Goal: Task Accomplishment & Management: Use online tool/utility

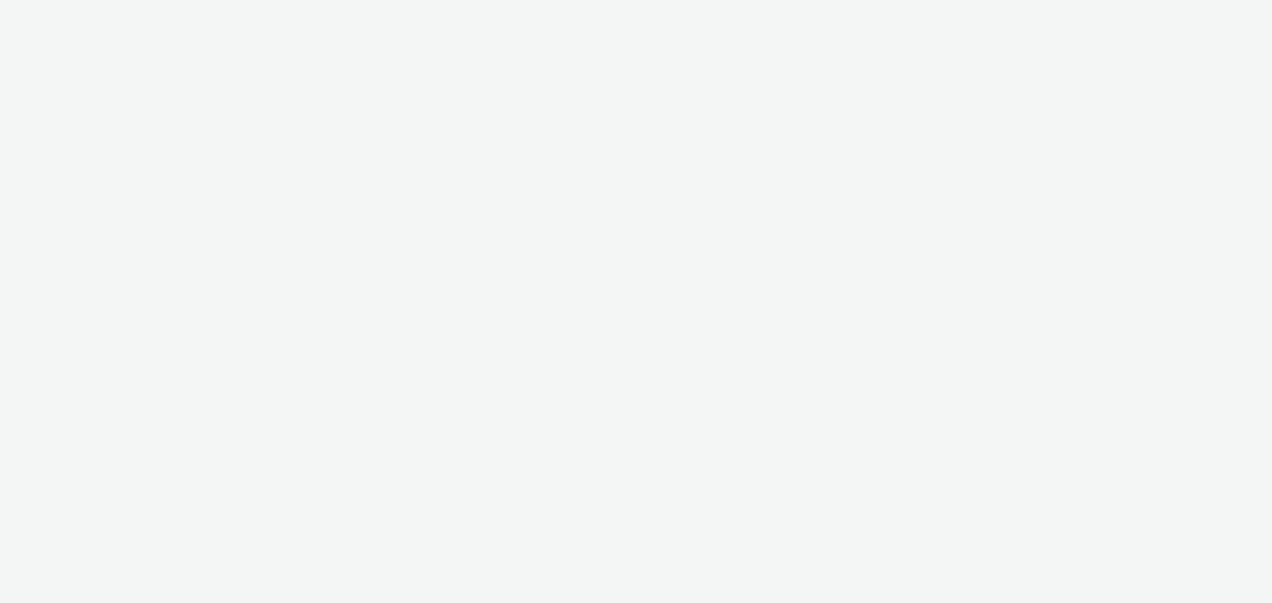
select select "a1548b1e-0fde-418e-992c-2e089afb3761"
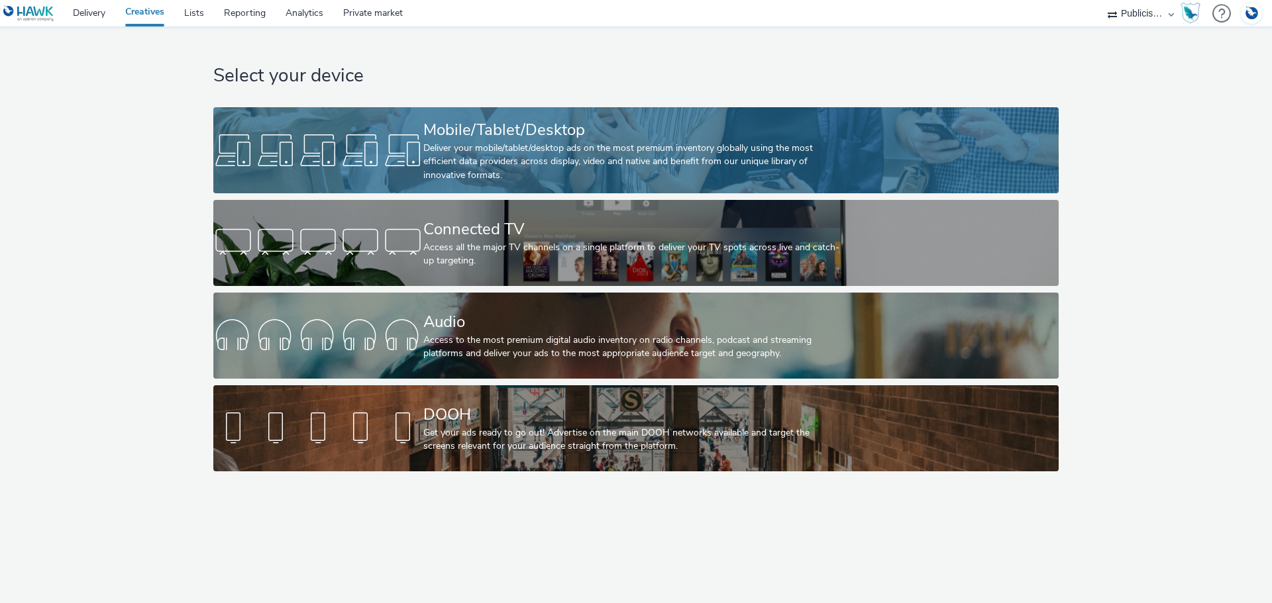
click at [507, 142] on div "Deliver your mobile/tablet/desktop ads on the most premium inventory globally u…" at bounding box center [633, 162] width 420 height 40
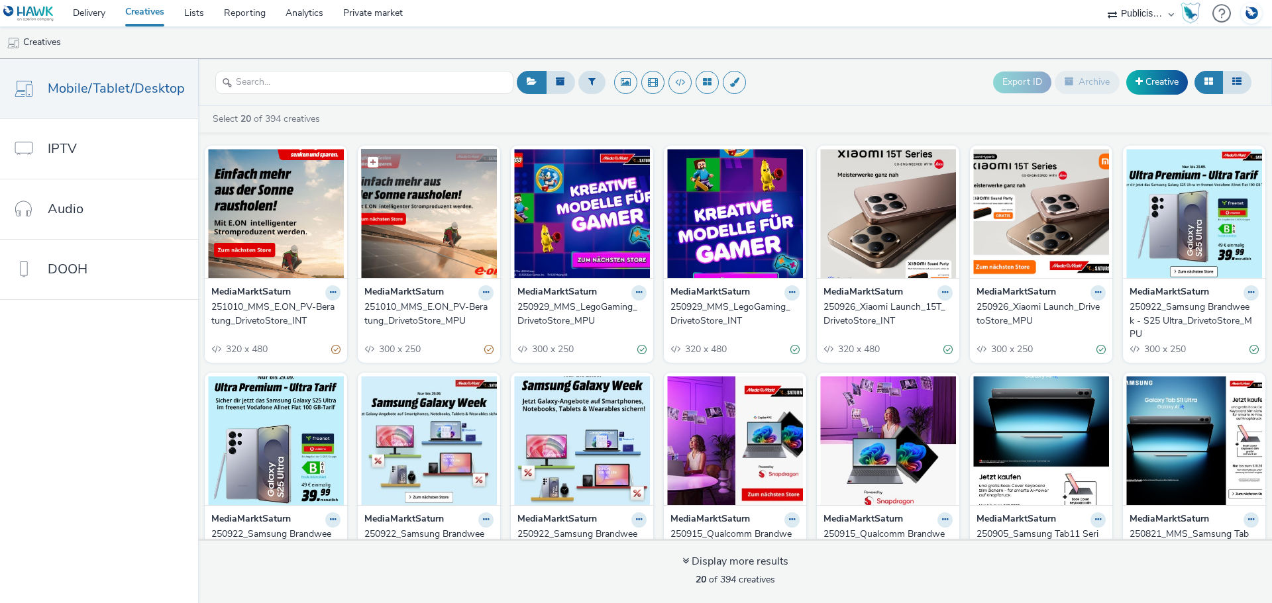
click at [400, 202] on img at bounding box center [429, 213] width 136 height 129
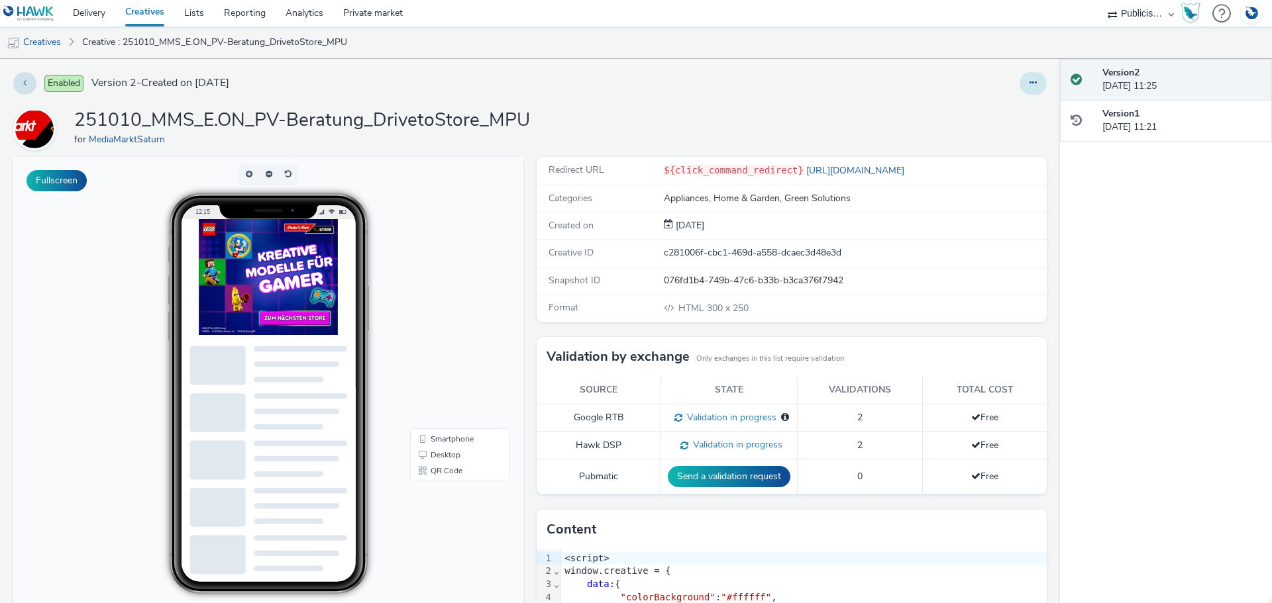
click at [1029, 86] on icon at bounding box center [1032, 82] width 7 height 9
click at [992, 111] on link "Edit" at bounding box center [996, 110] width 99 height 26
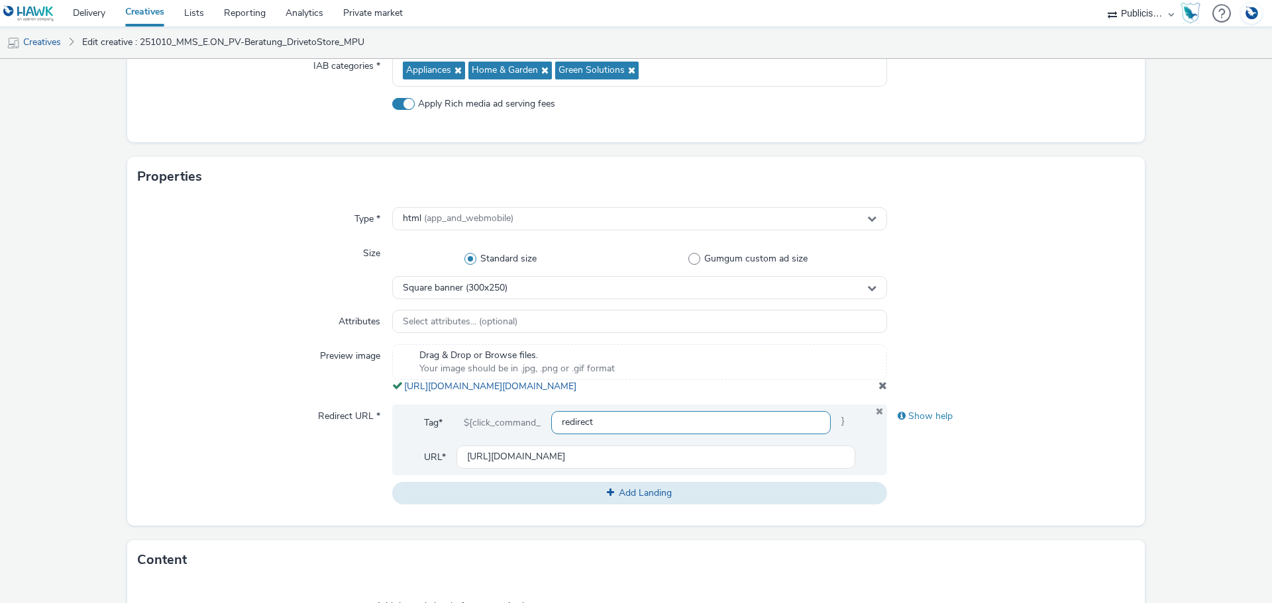
scroll to position [265, 0]
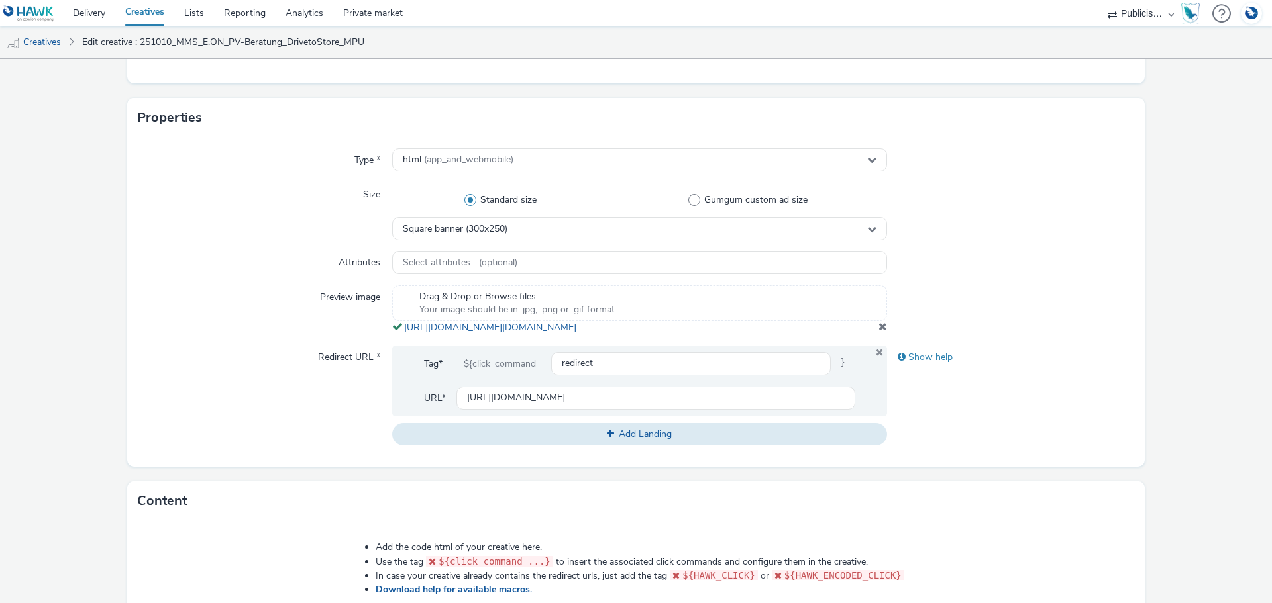
click at [878, 332] on span at bounding box center [882, 326] width 9 height 11
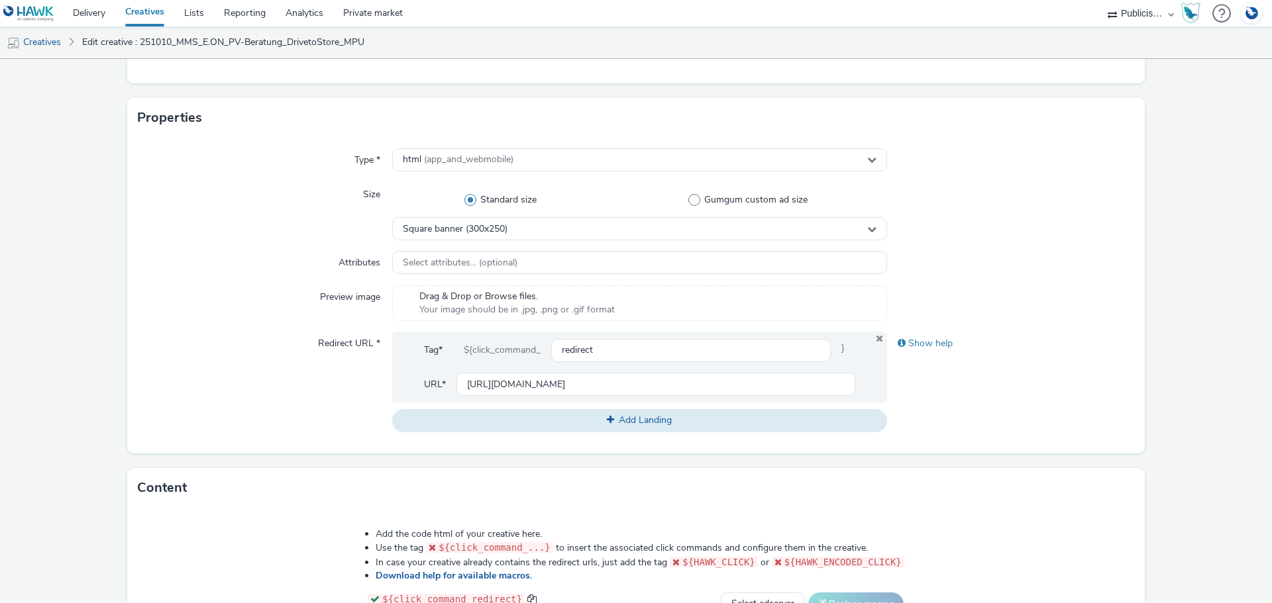
click at [631, 310] on div "Drag & Drop or Browse files. Your image should be in .jpg, .png or .gif format" at bounding box center [639, 303] width 495 height 36
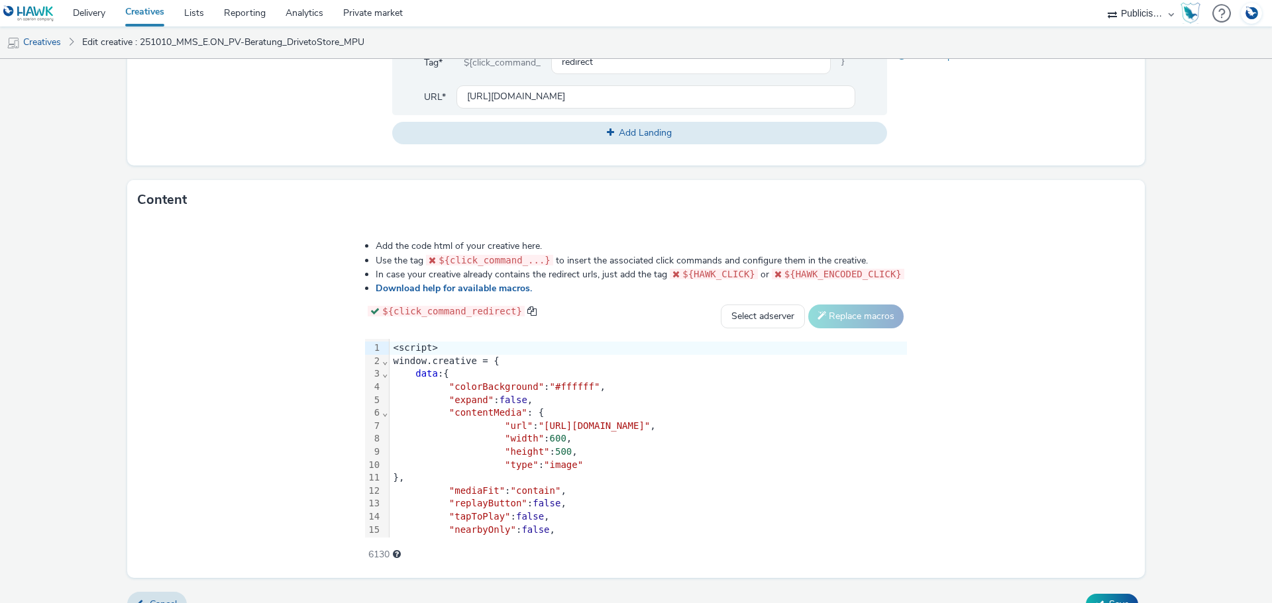
scroll to position [594, 0]
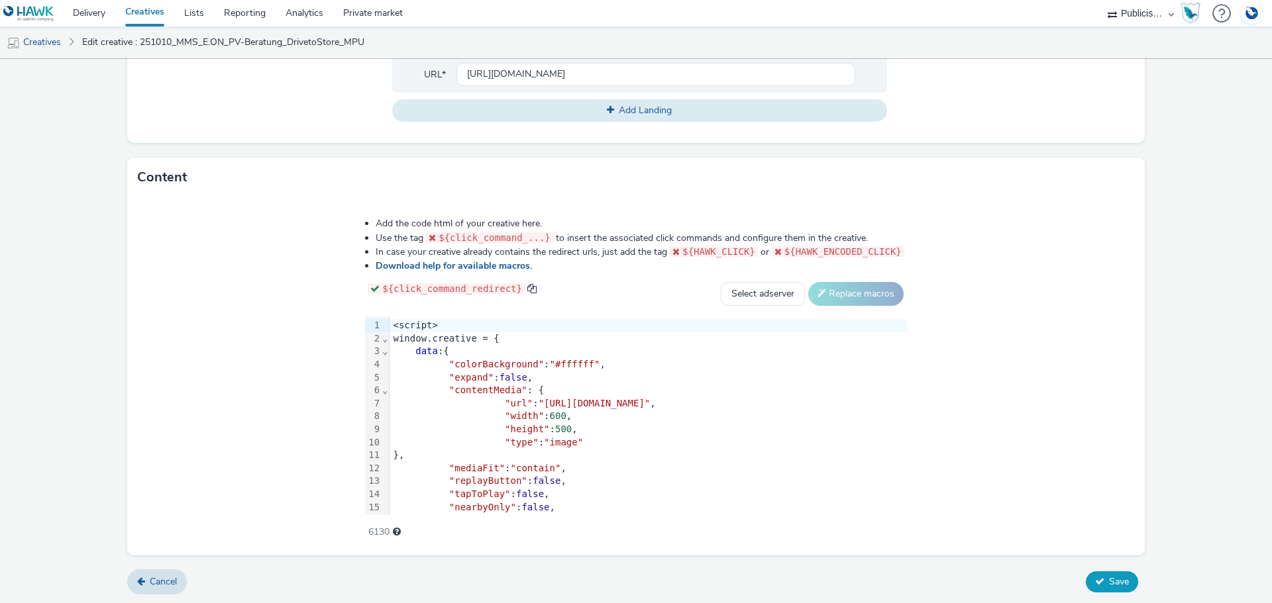
click at [1113, 581] on span "Save" at bounding box center [1119, 582] width 20 height 13
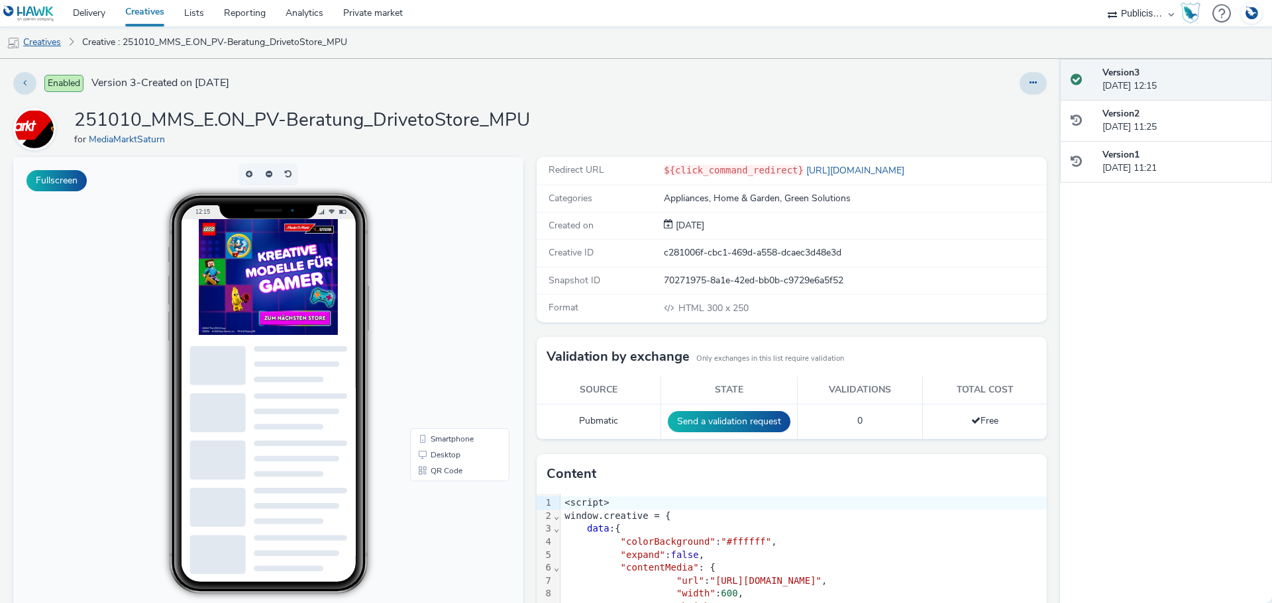
click at [56, 42] on link "Creatives" at bounding box center [34, 42] width 68 height 32
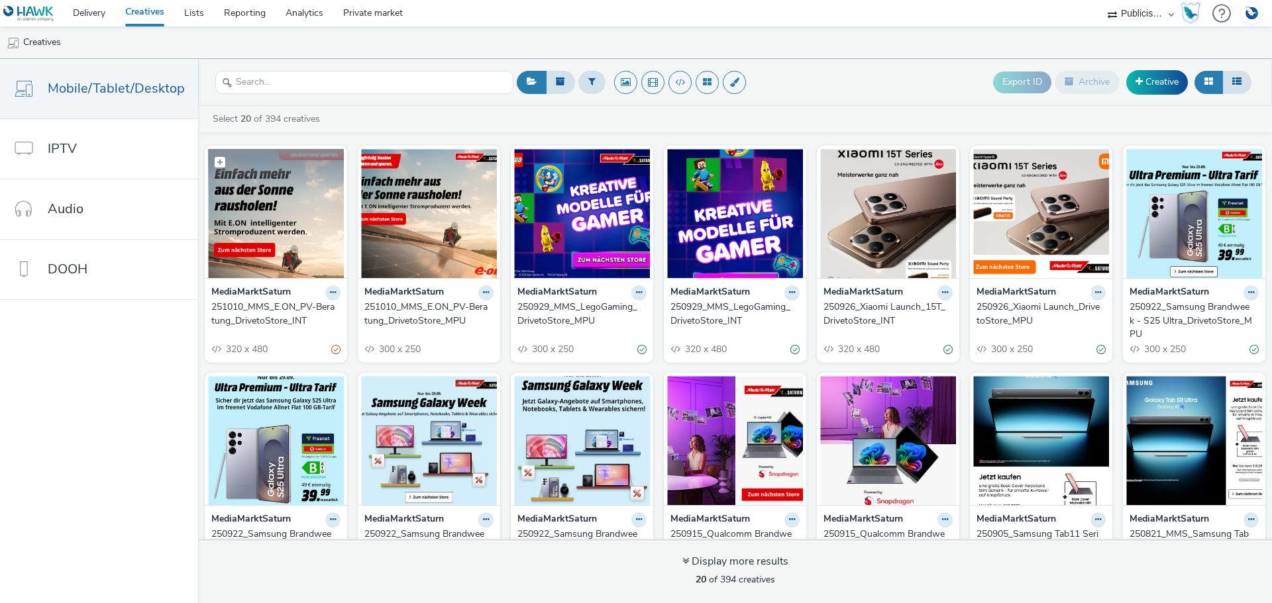
click at [299, 238] on img at bounding box center [276, 213] width 136 height 129
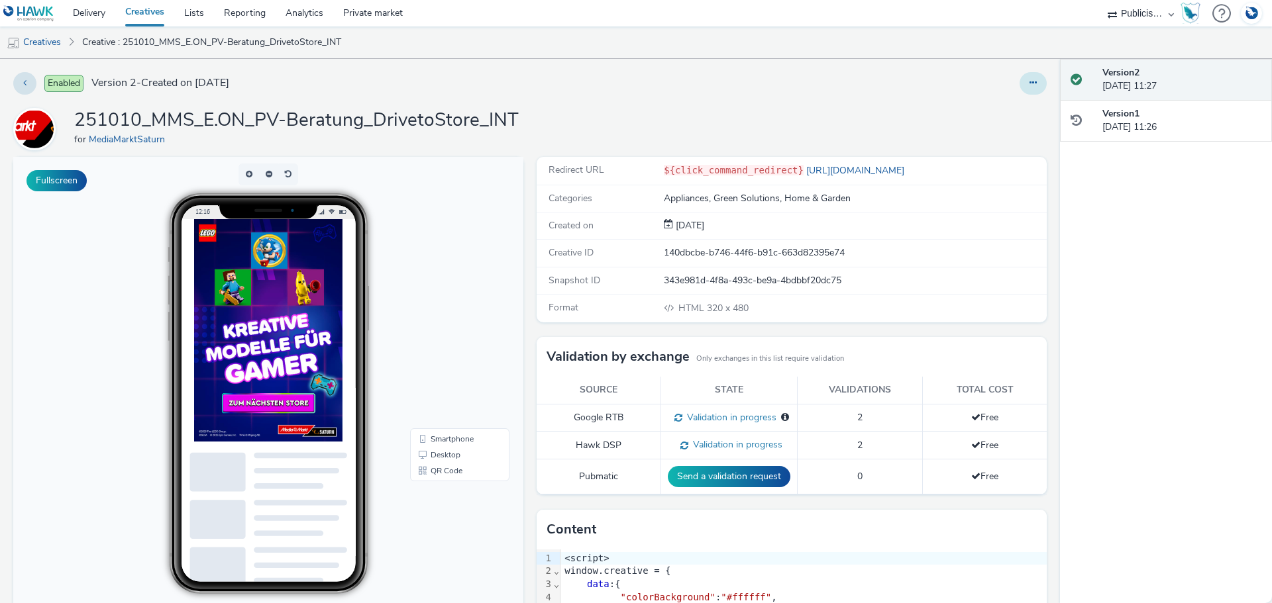
click at [1027, 87] on button at bounding box center [1032, 83] width 27 height 23
click at [990, 111] on link "Edit" at bounding box center [996, 110] width 99 height 26
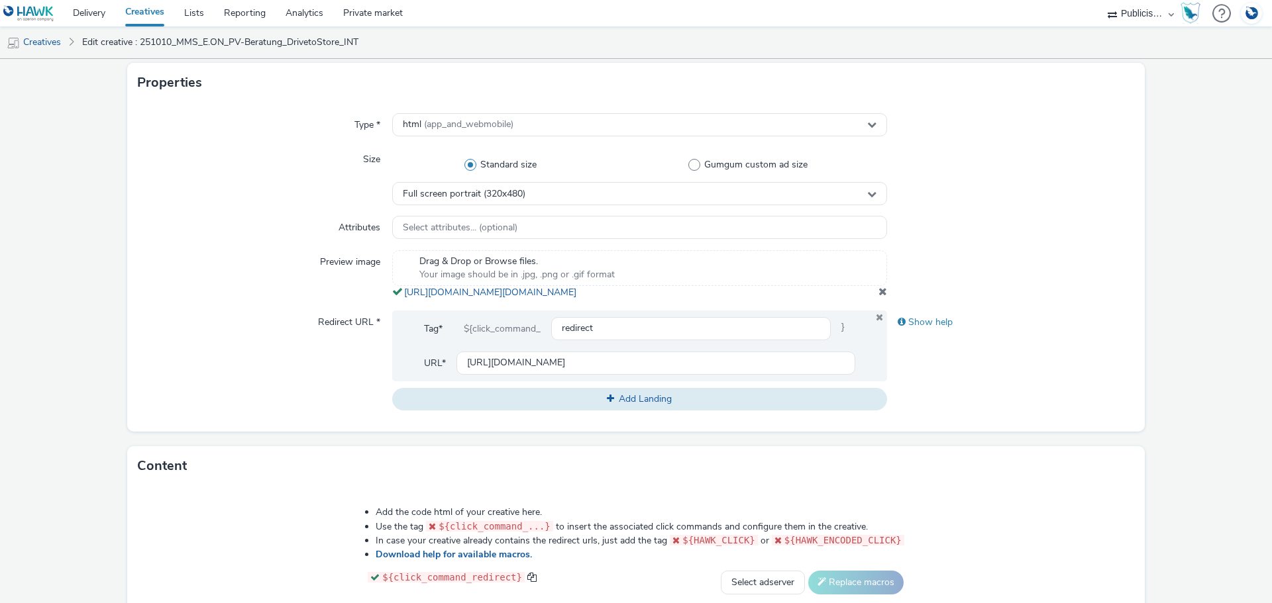
scroll to position [331, 0]
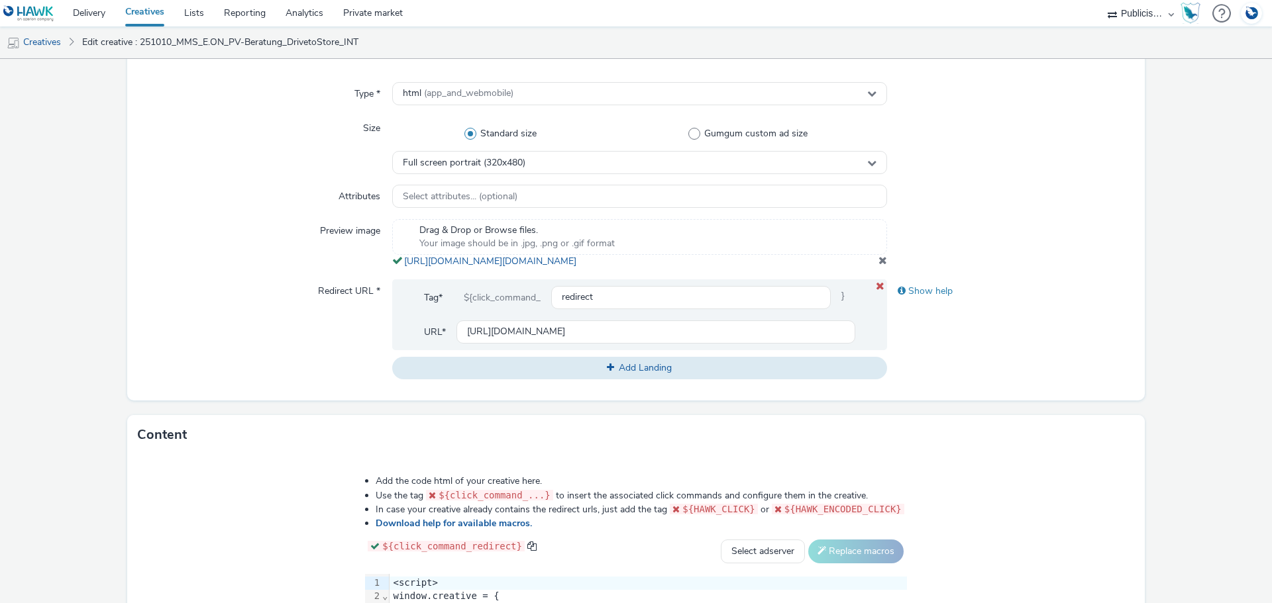
click at [878, 266] on span at bounding box center [882, 260] width 9 height 11
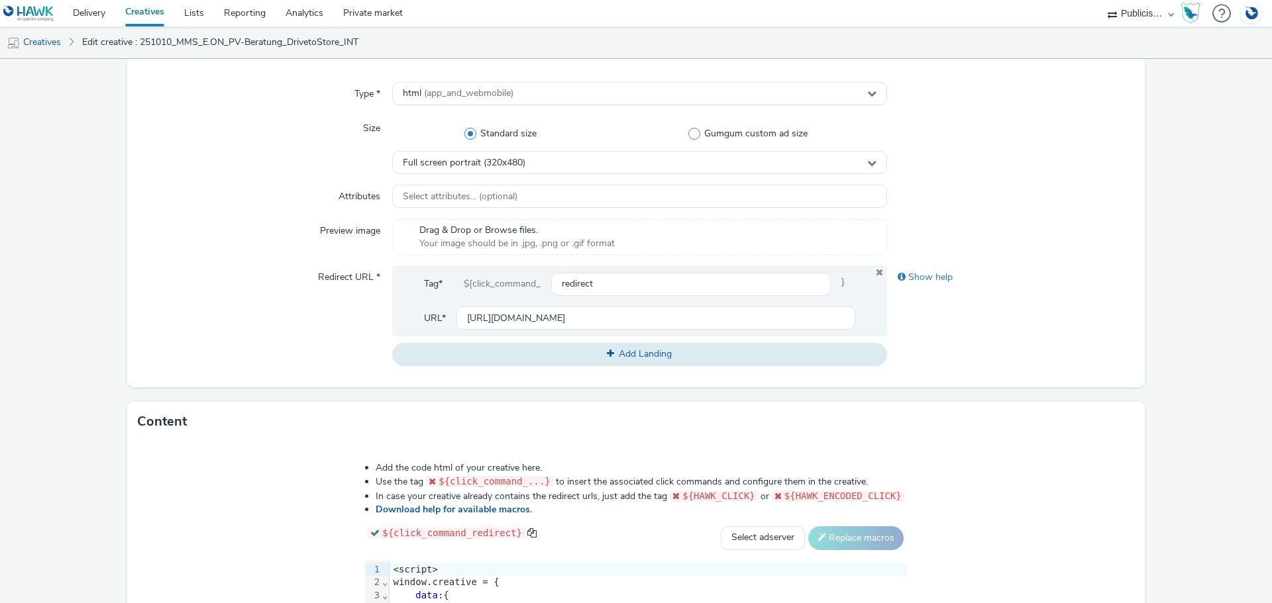
click at [621, 240] on div "Drag & Drop or Browse files. Your image should be in .jpg, .png or .gif format" at bounding box center [639, 237] width 495 height 36
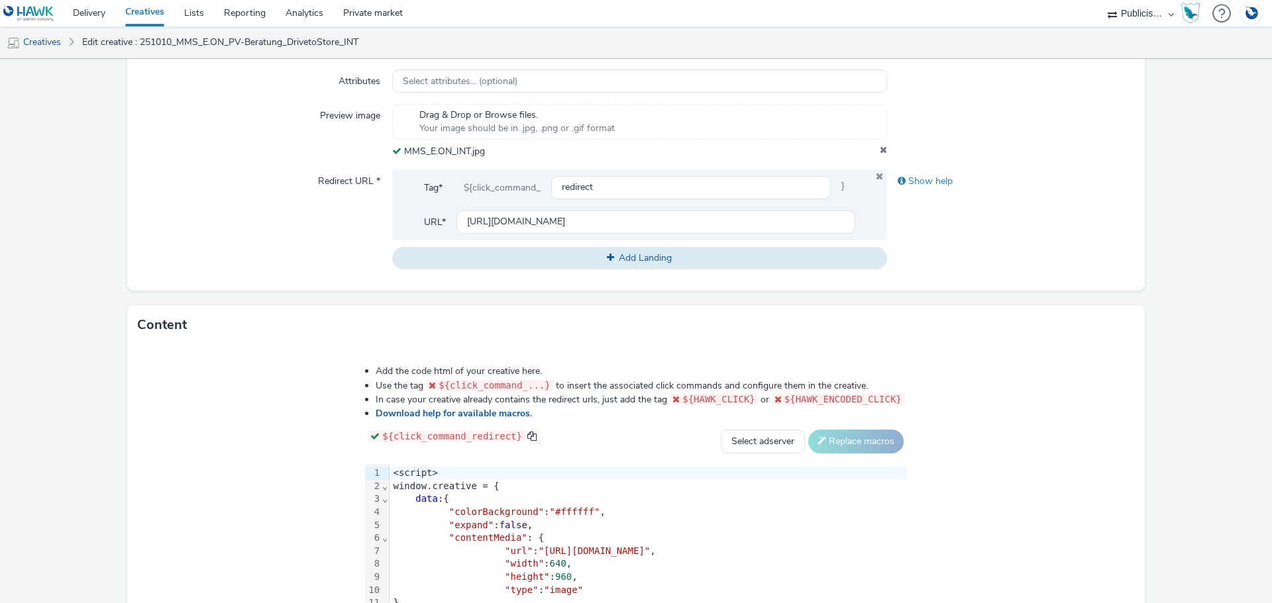
scroll to position [594, 0]
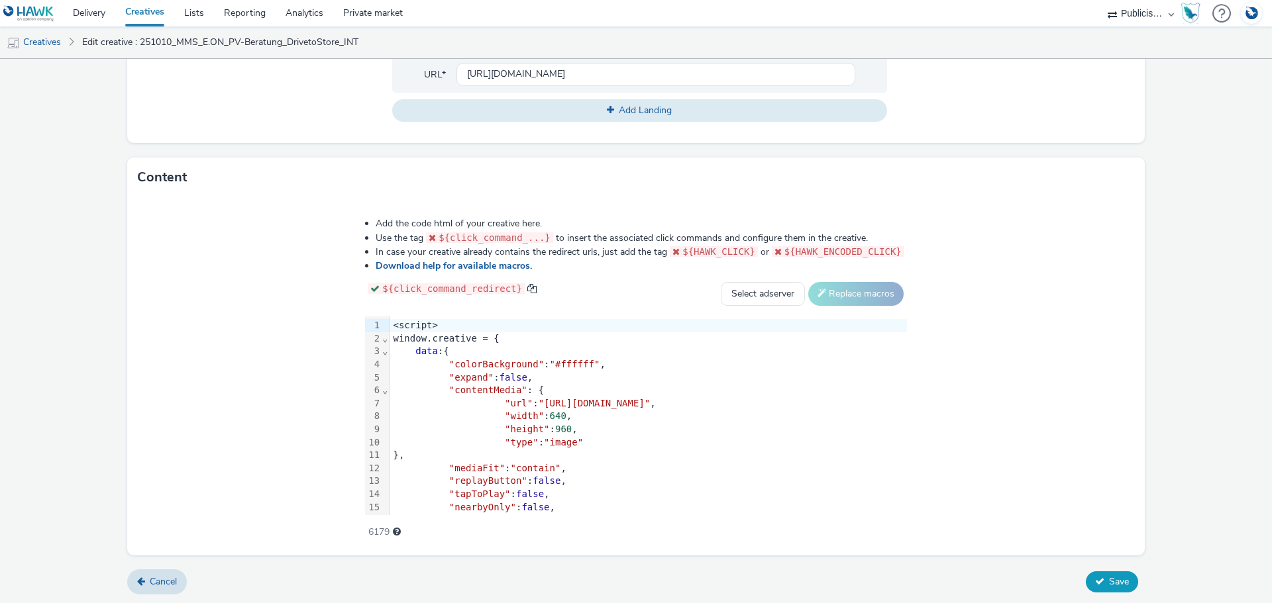
click at [1112, 584] on span "Save" at bounding box center [1119, 582] width 20 height 13
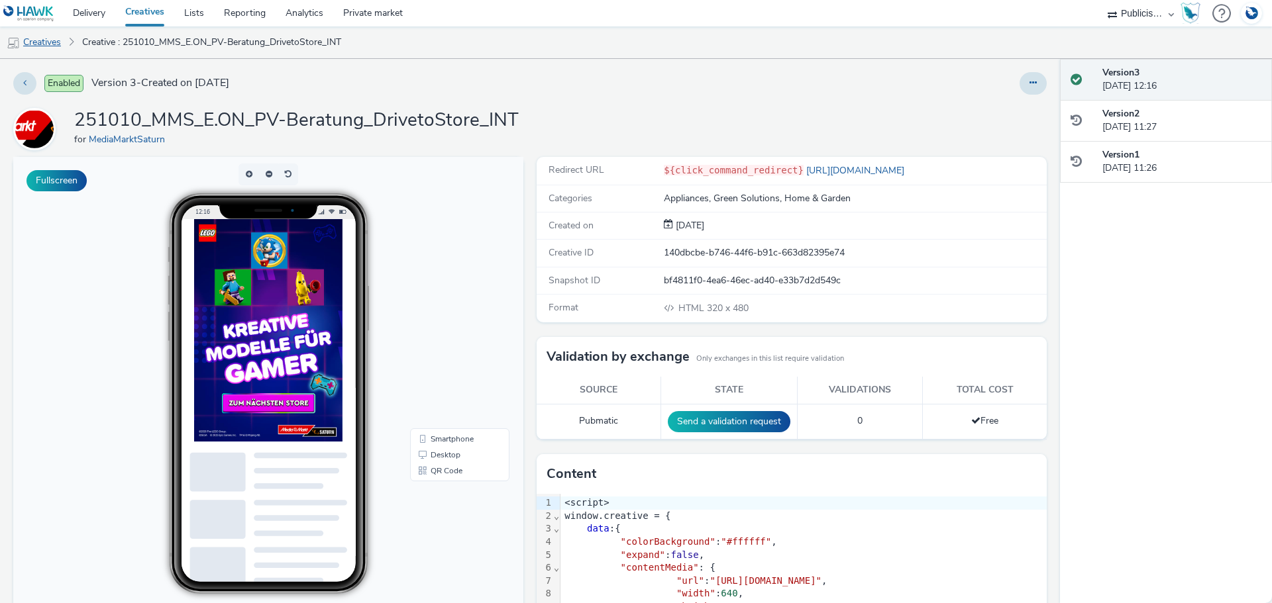
click at [53, 40] on link "Creatives" at bounding box center [34, 42] width 68 height 32
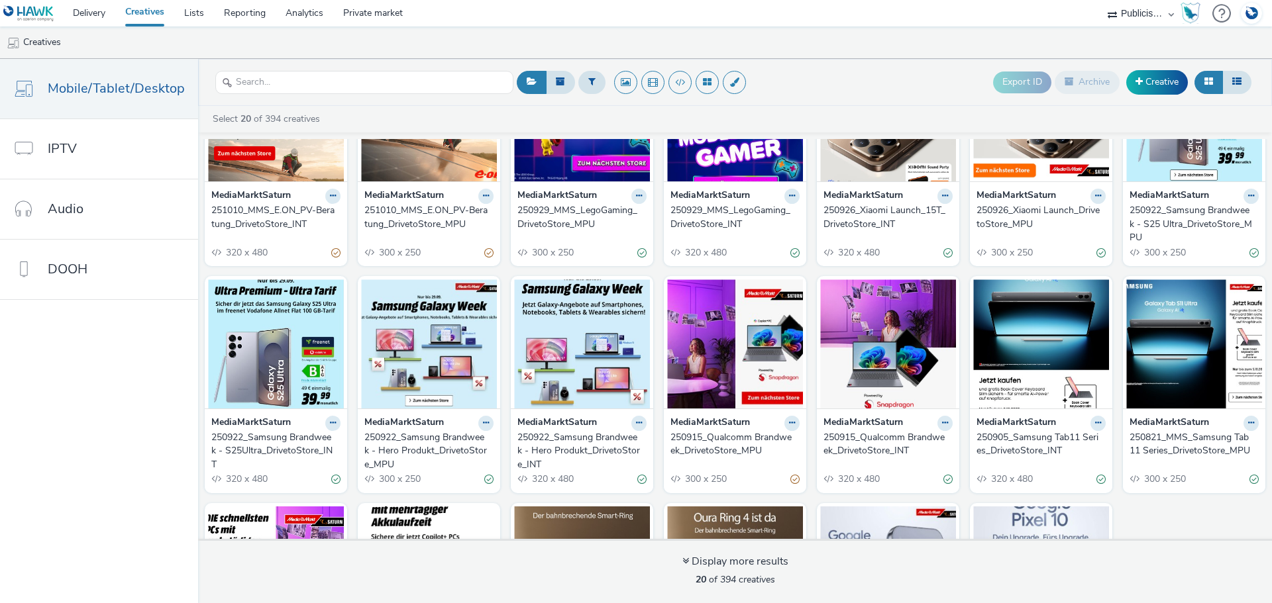
scroll to position [132, 0]
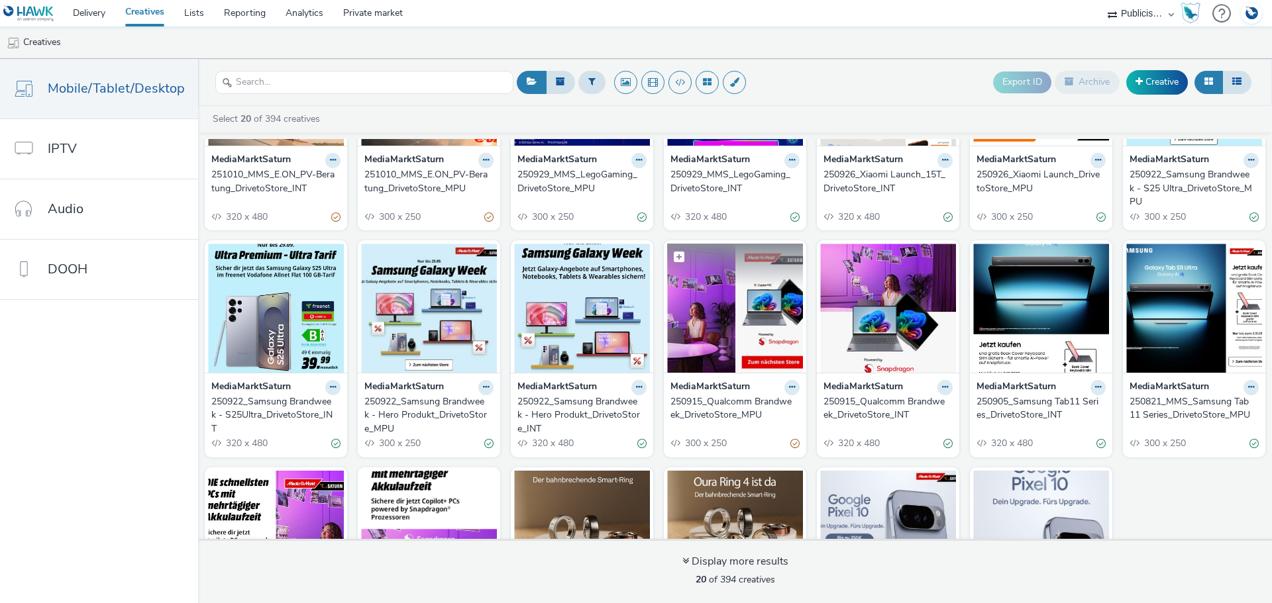
click at [723, 318] on img at bounding box center [735, 308] width 136 height 129
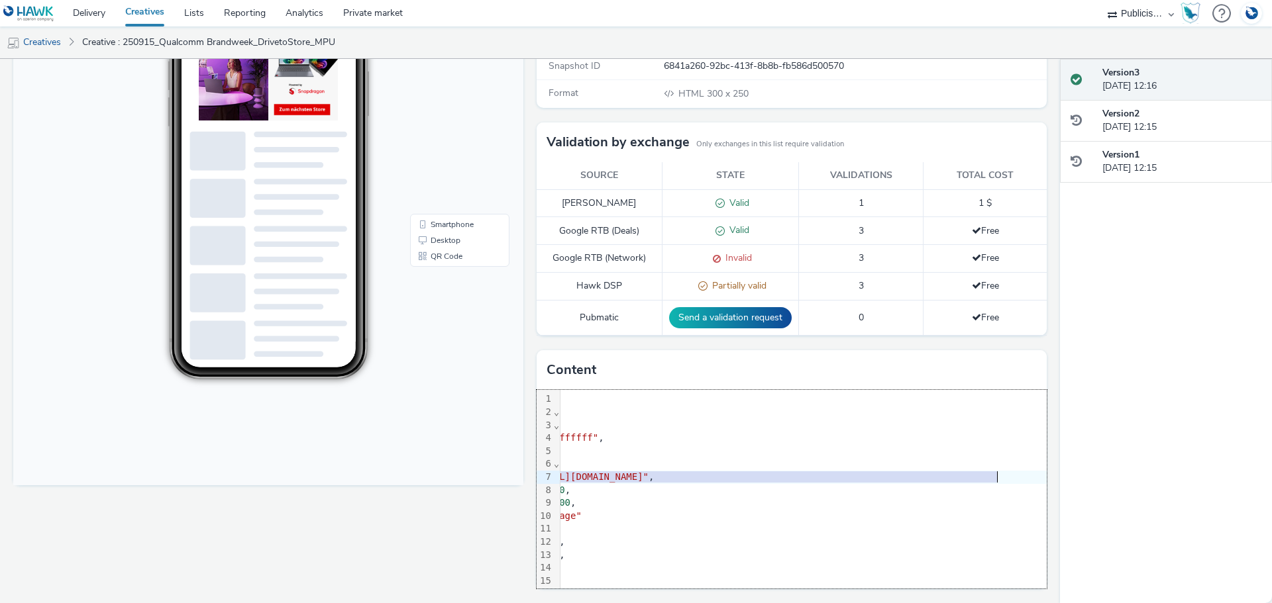
scroll to position [0, 193]
drag, startPoint x: 576, startPoint y: 479, endPoint x: 960, endPoint y: 480, distance: 384.2
click at [629, 480] on span ""https://cdn.tabmo.io/creatives/upload/Qualcomm_MPU_Sep/1757494558652/Qualcomm_…" at bounding box center [573, 477] width 112 height 11
copy span "https://cdn.tabmo.io/creatives/upload/Qualcomm_MPU_Sep/1757494558652/Qualcomm_M…"
drag, startPoint x: 786, startPoint y: 477, endPoint x: 704, endPoint y: 476, distance: 81.5
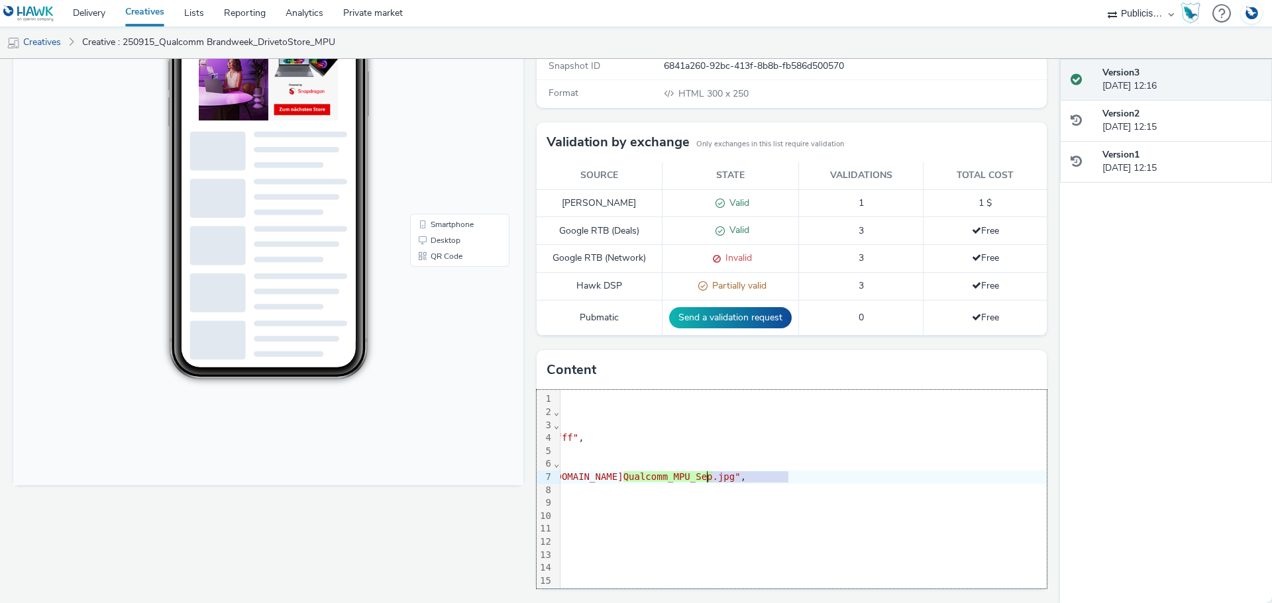
click at [623, 476] on span ""https://cdn.tabmo.io/creatives/upload/Qualcomm_MPU_Sep/1757494558652/" at bounding box center [570, 477] width 106 height 11
copy span "Qualcomm_MPU_Sep"
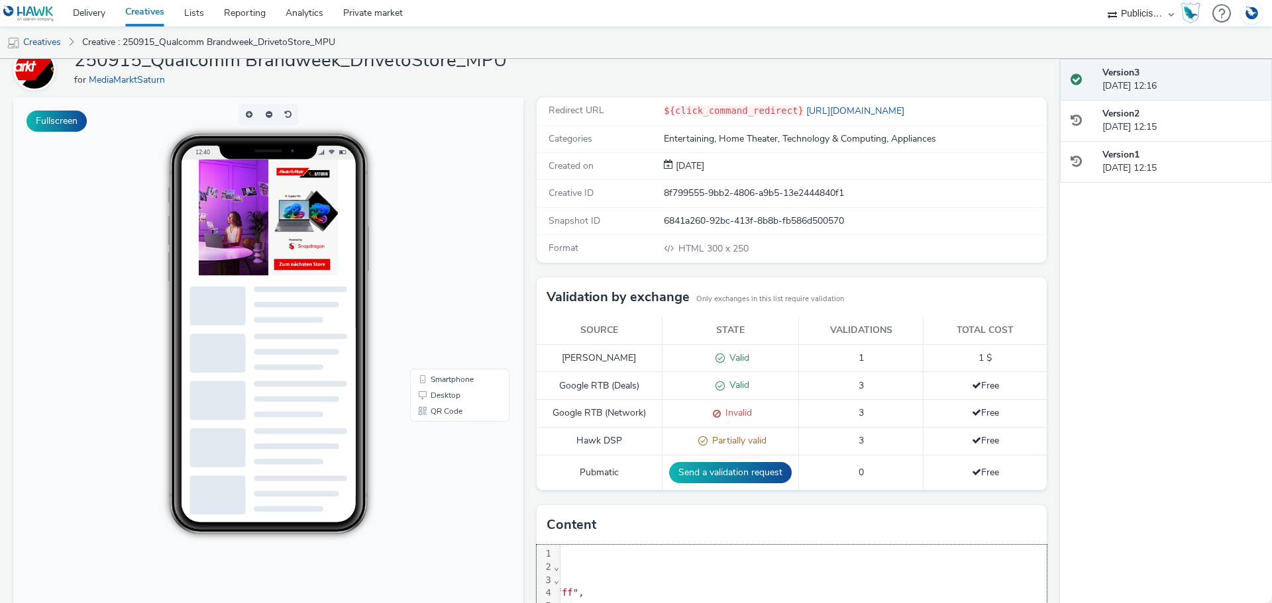
scroll to position [0, 0]
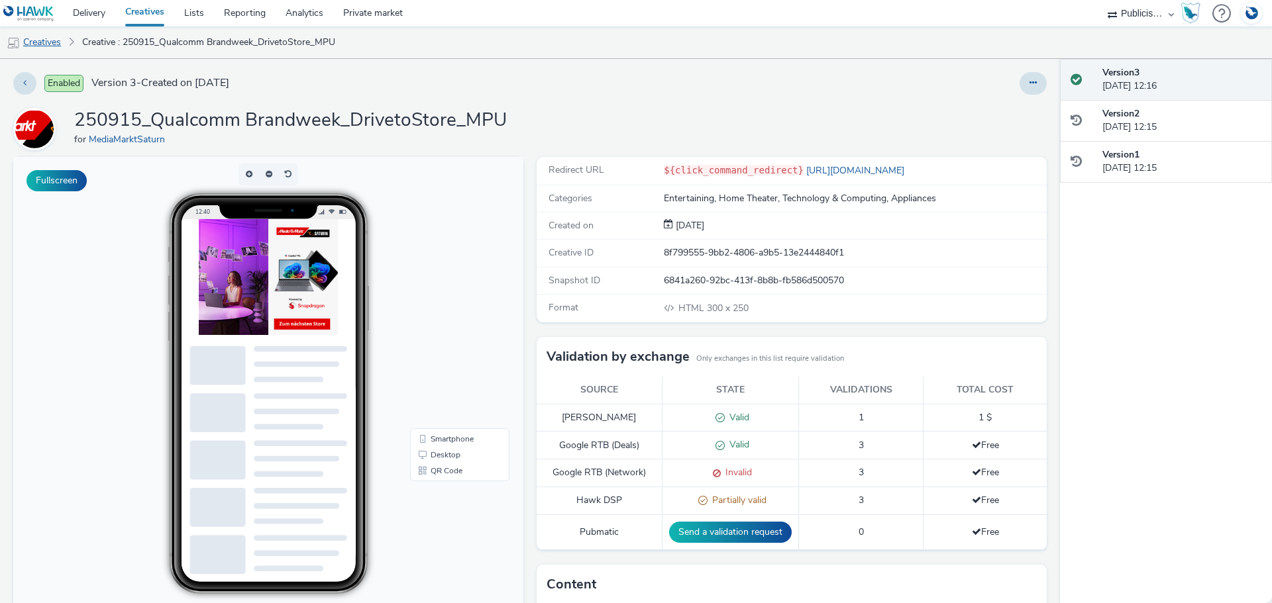
click at [48, 41] on link "Creatives" at bounding box center [34, 42] width 68 height 32
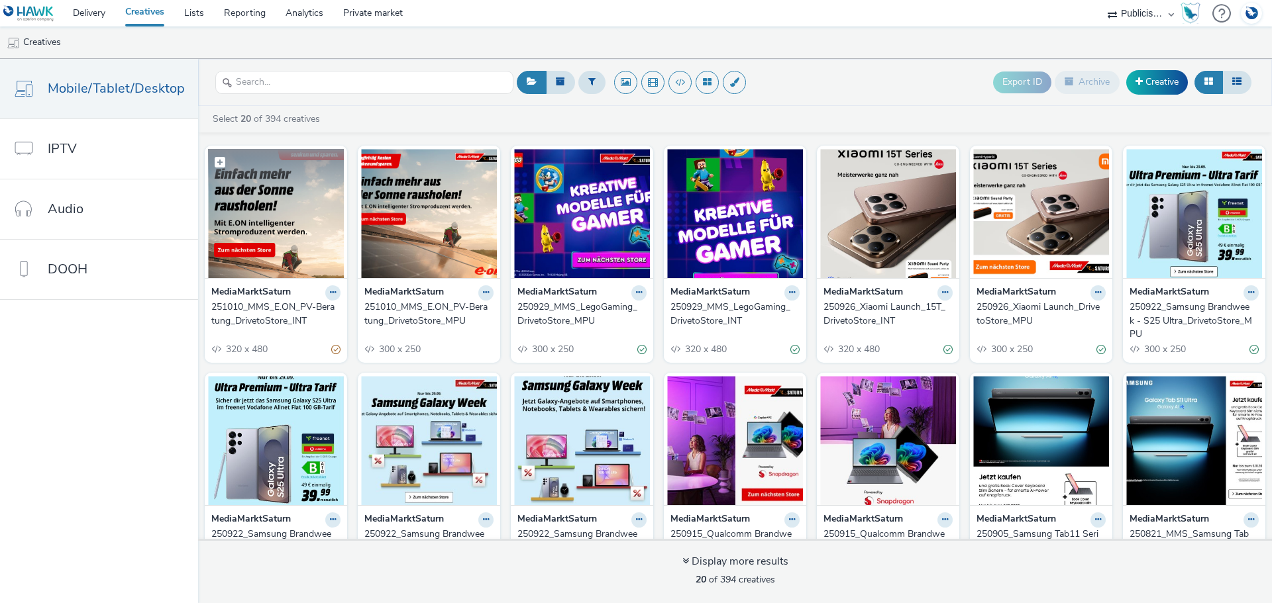
click at [291, 224] on img at bounding box center [276, 213] width 136 height 129
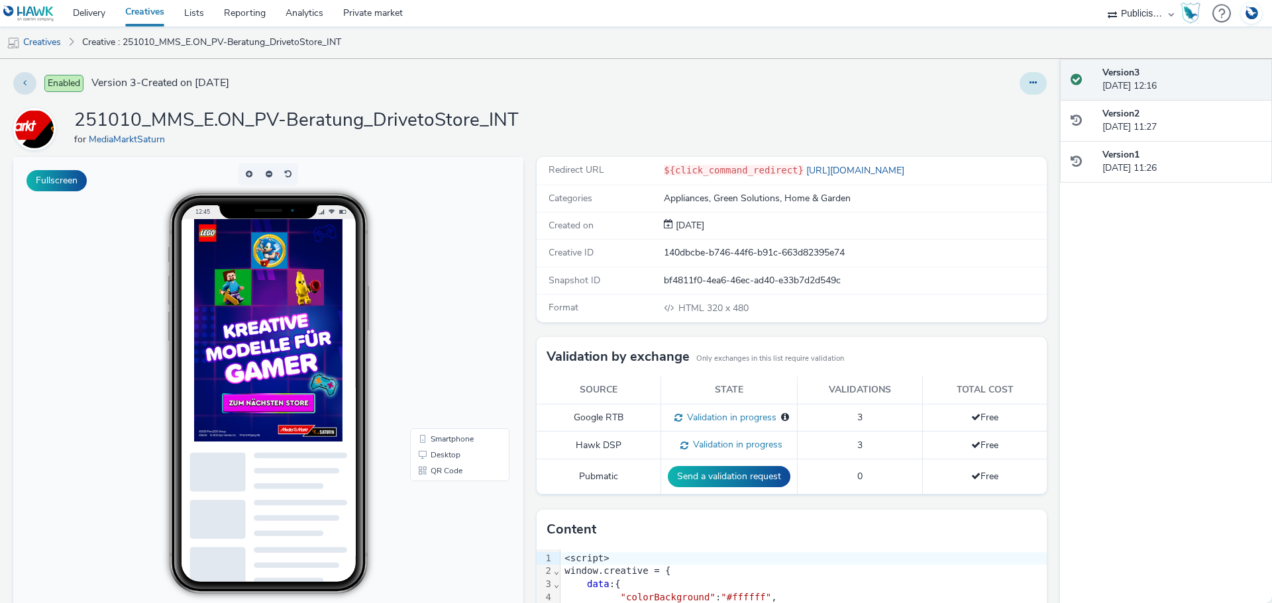
click at [1029, 89] on button at bounding box center [1032, 83] width 27 height 23
click at [988, 114] on link "Edit" at bounding box center [996, 110] width 99 height 26
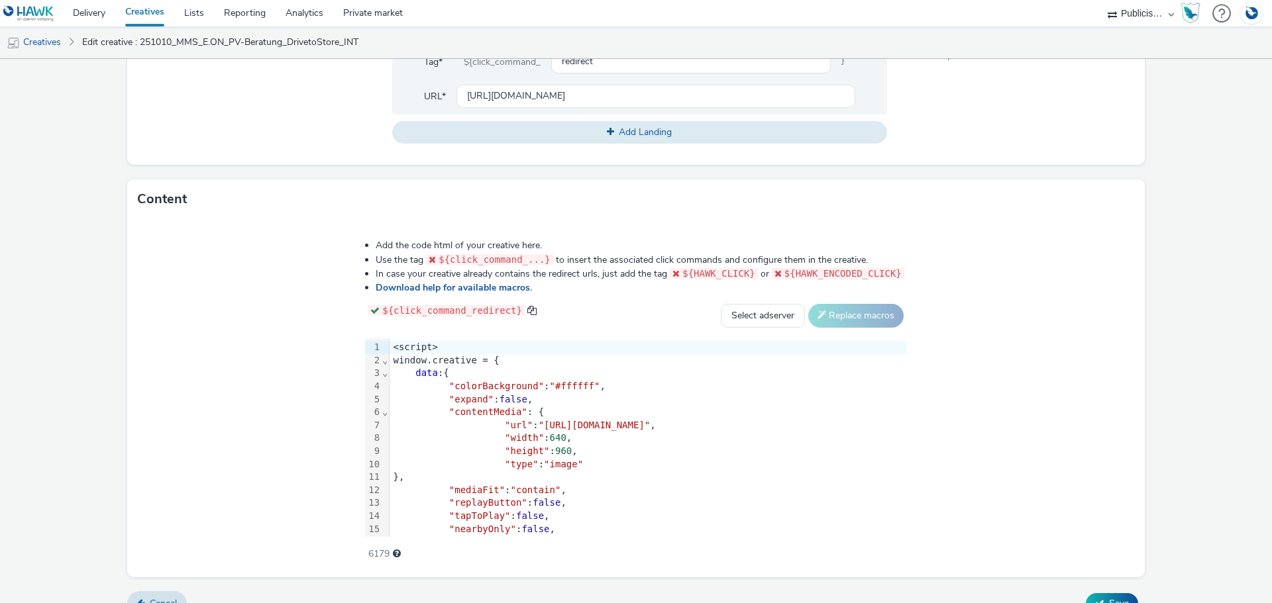
scroll to position [602, 0]
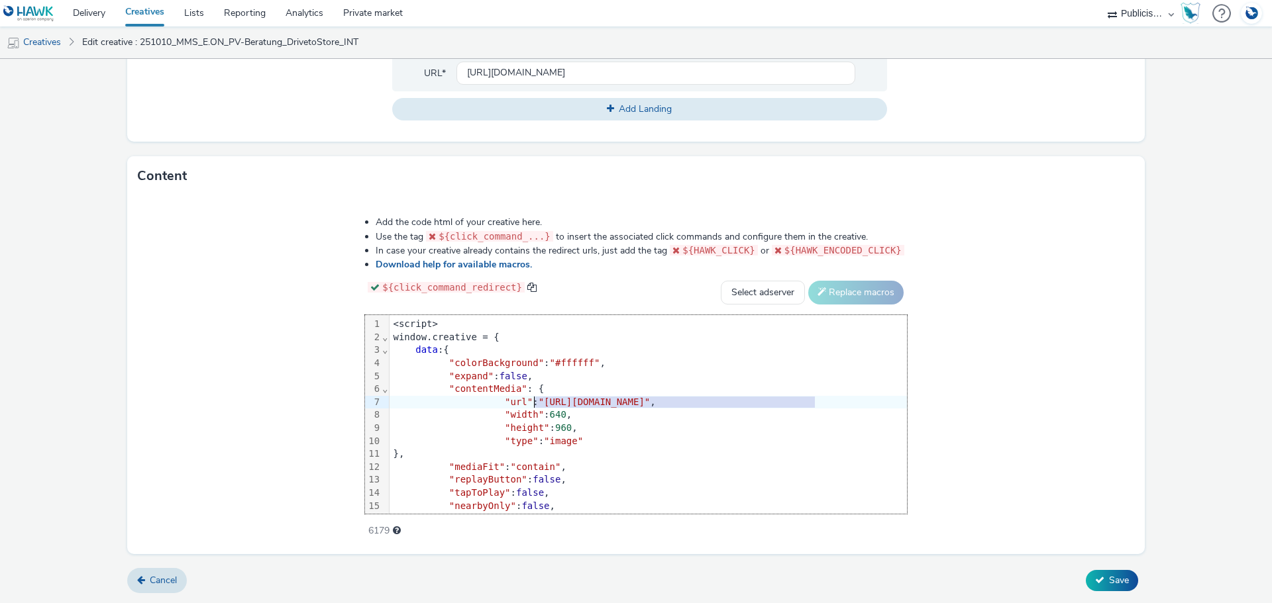
drag, startPoint x: 632, startPoint y: 403, endPoint x: 355, endPoint y: 397, distance: 276.9
click at [539, 397] on span ""https://creative.bluestack.app/direct/754-1/320x480.jpg"" at bounding box center [595, 402] width 112 height 11
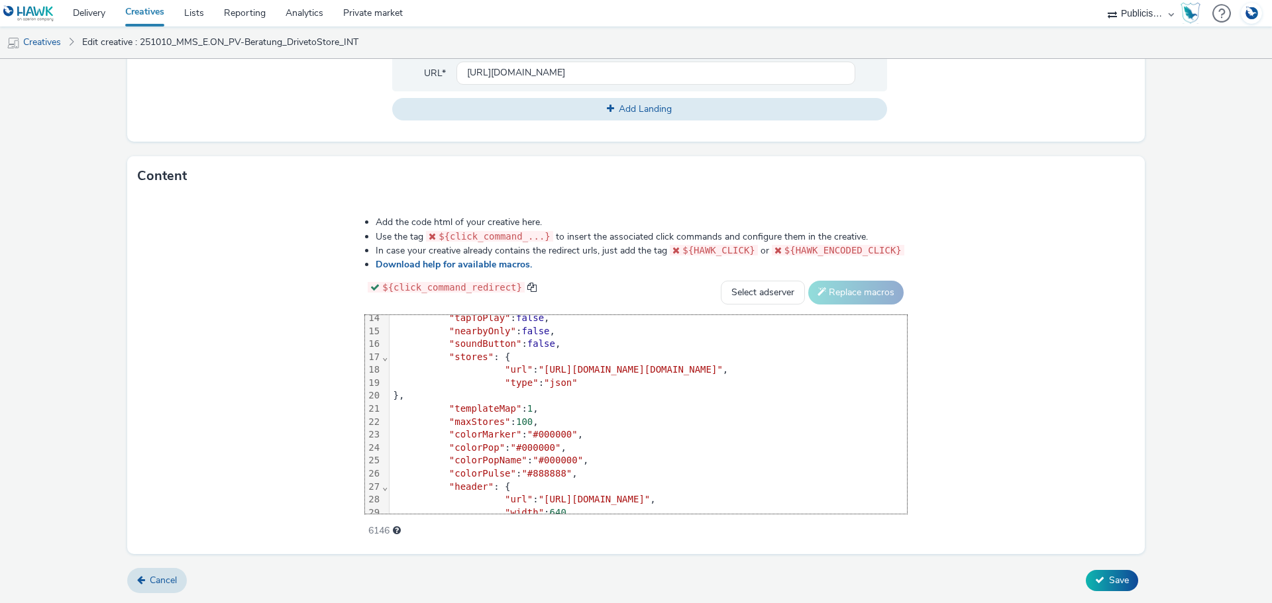
scroll to position [199, 0]
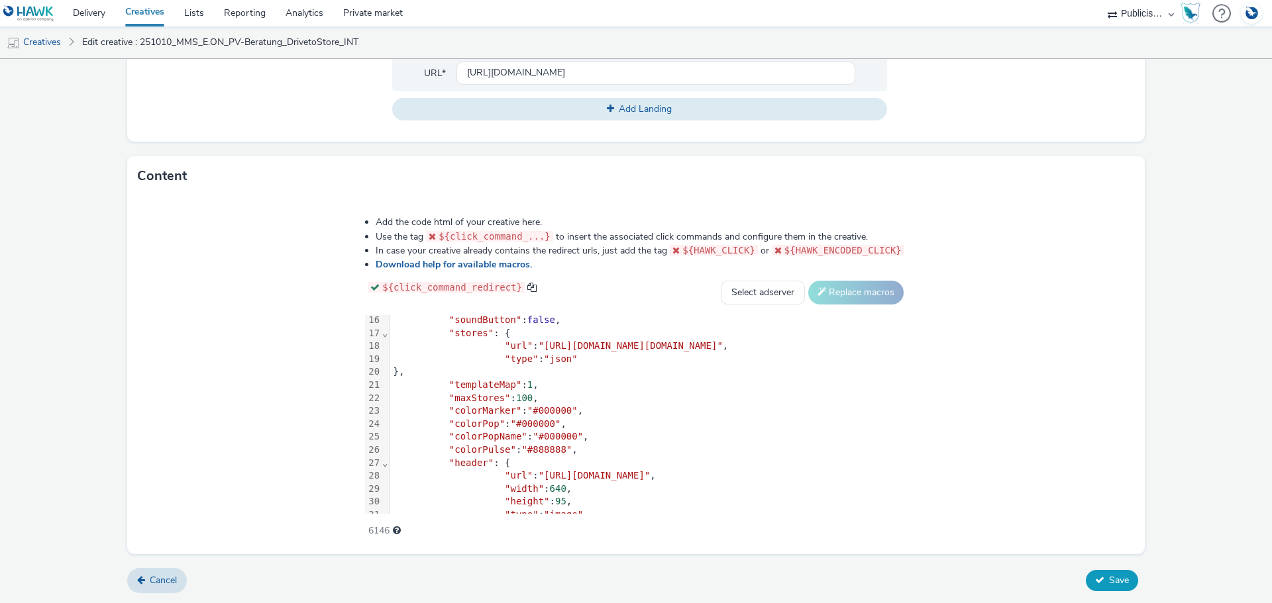
click at [1110, 585] on span "Save" at bounding box center [1119, 580] width 20 height 13
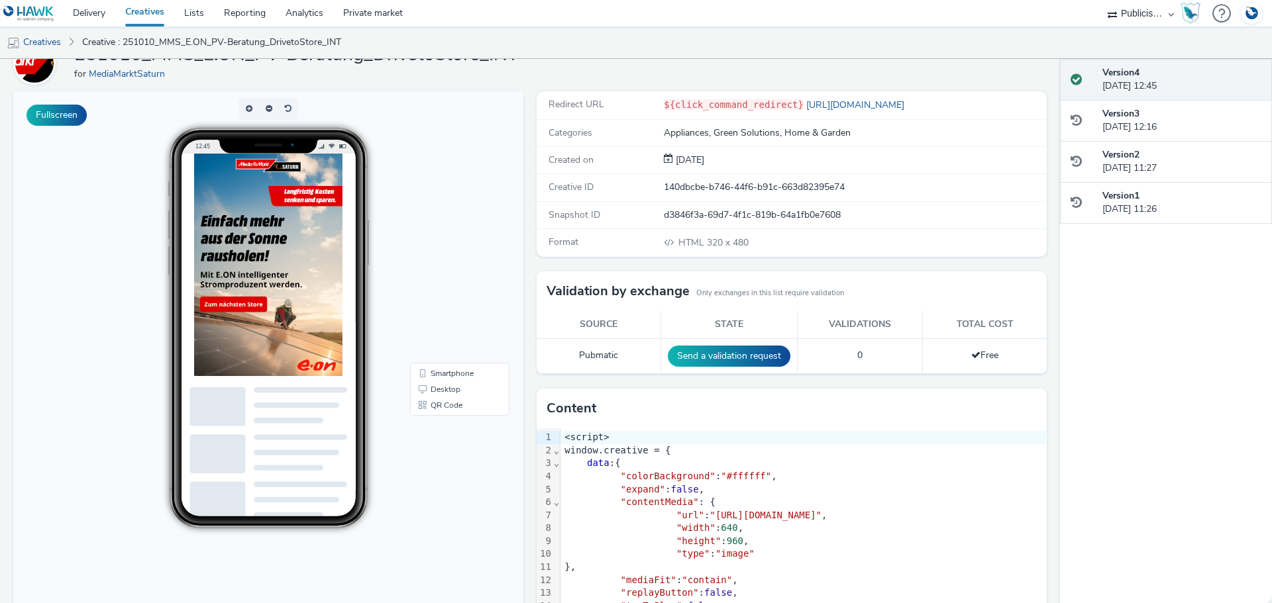
scroll to position [45, 0]
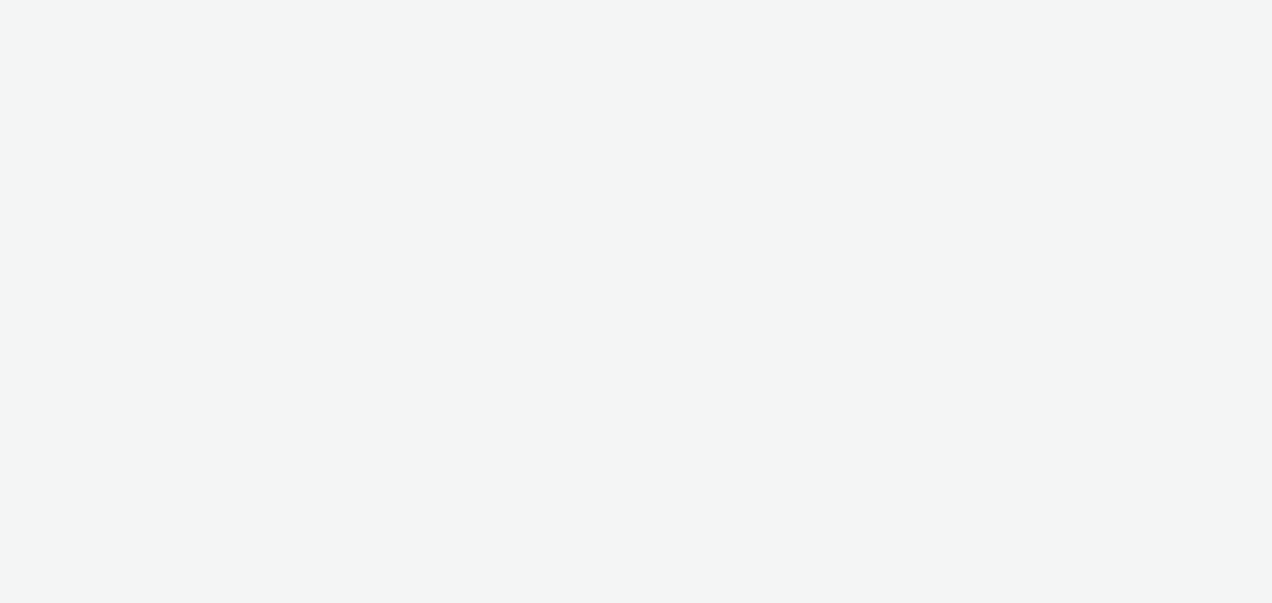
select select "a1548b1e-0fde-418e-992c-2e089afb3761"
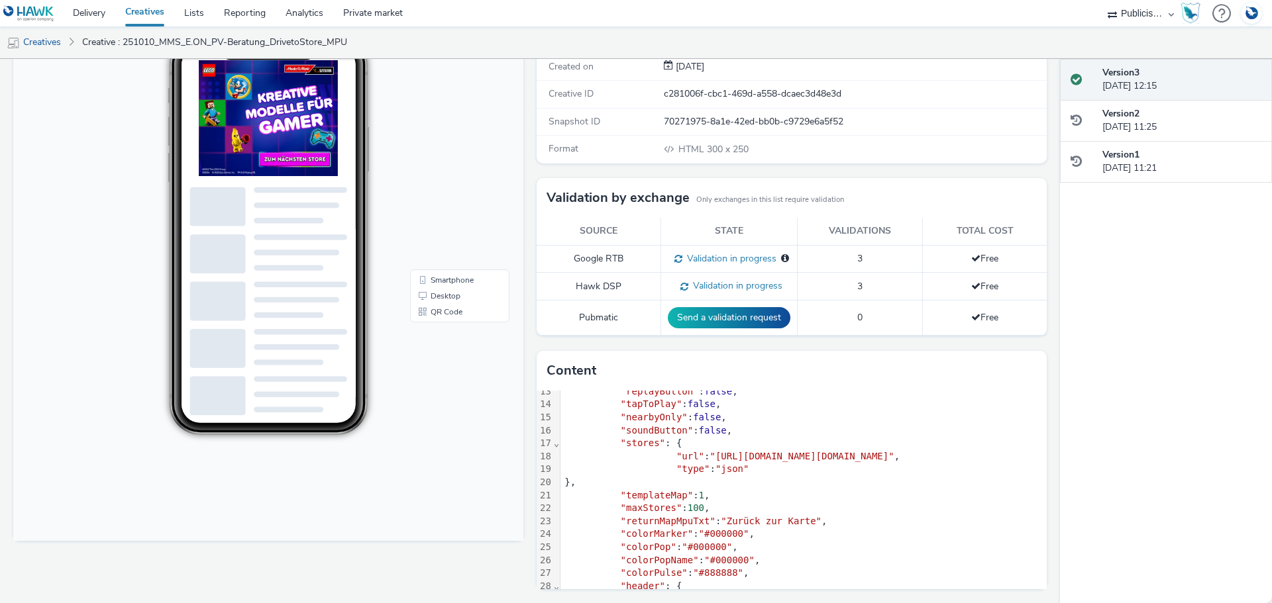
scroll to position [265, 0]
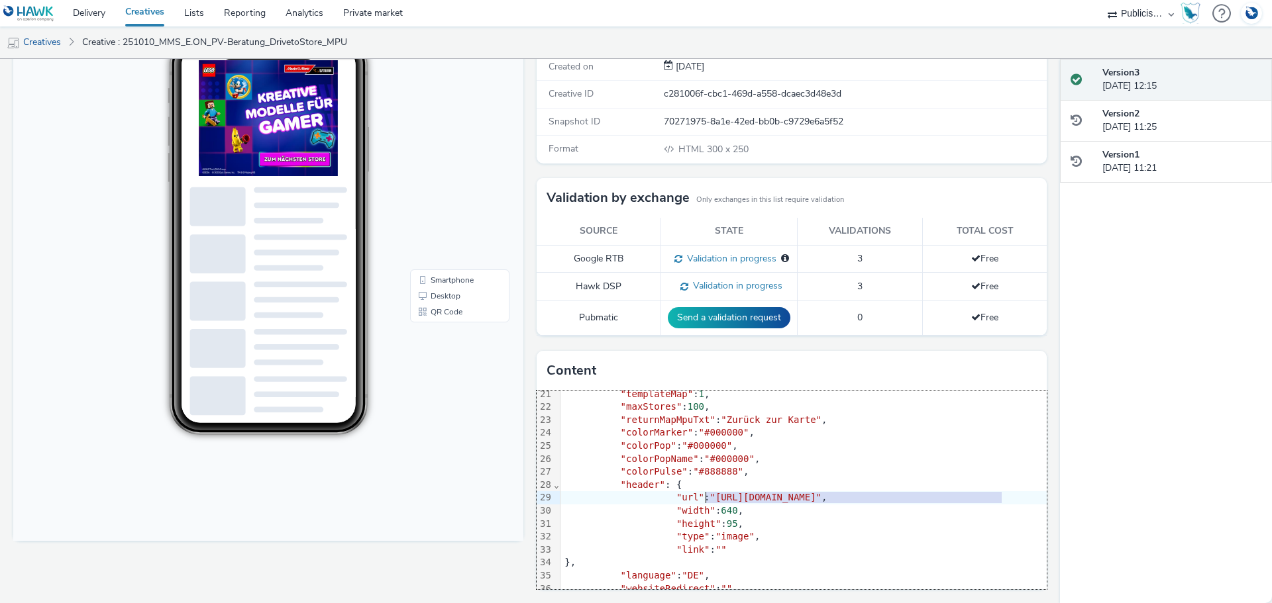
drag, startPoint x: 998, startPoint y: 499, endPoint x: 703, endPoint y: 503, distance: 294.8
click at [709, 503] on span ""[URL][DOMAIN_NAME]"" at bounding box center [765, 497] width 112 height 11
copy span "[URL][DOMAIN_NAME]"
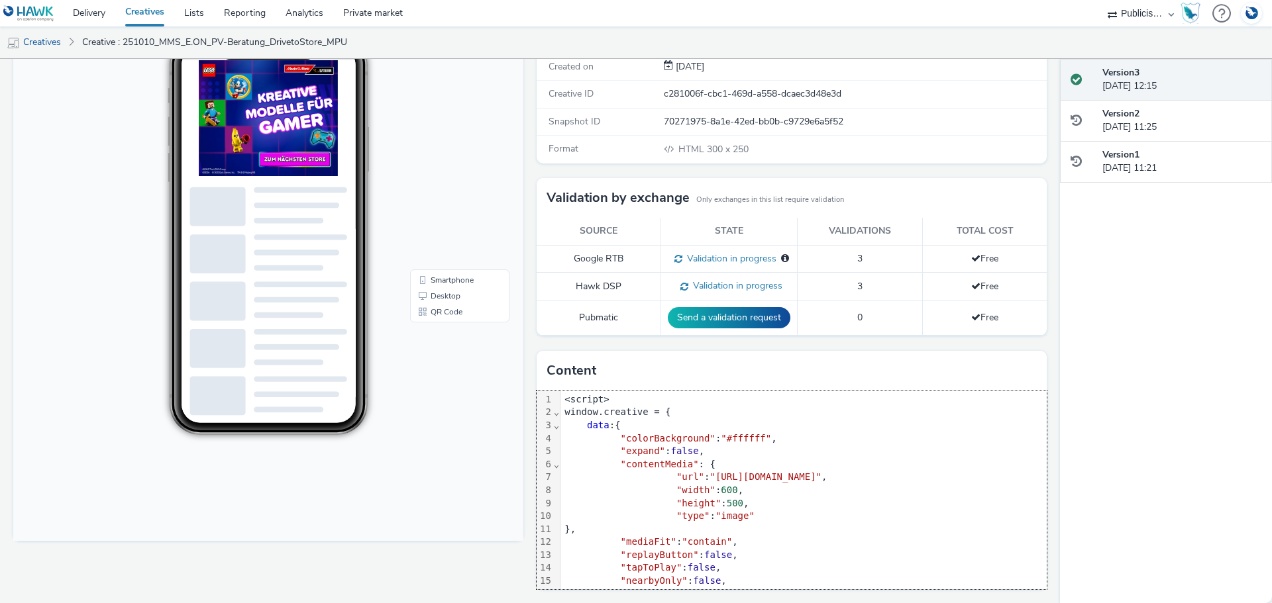
scroll to position [0, 0]
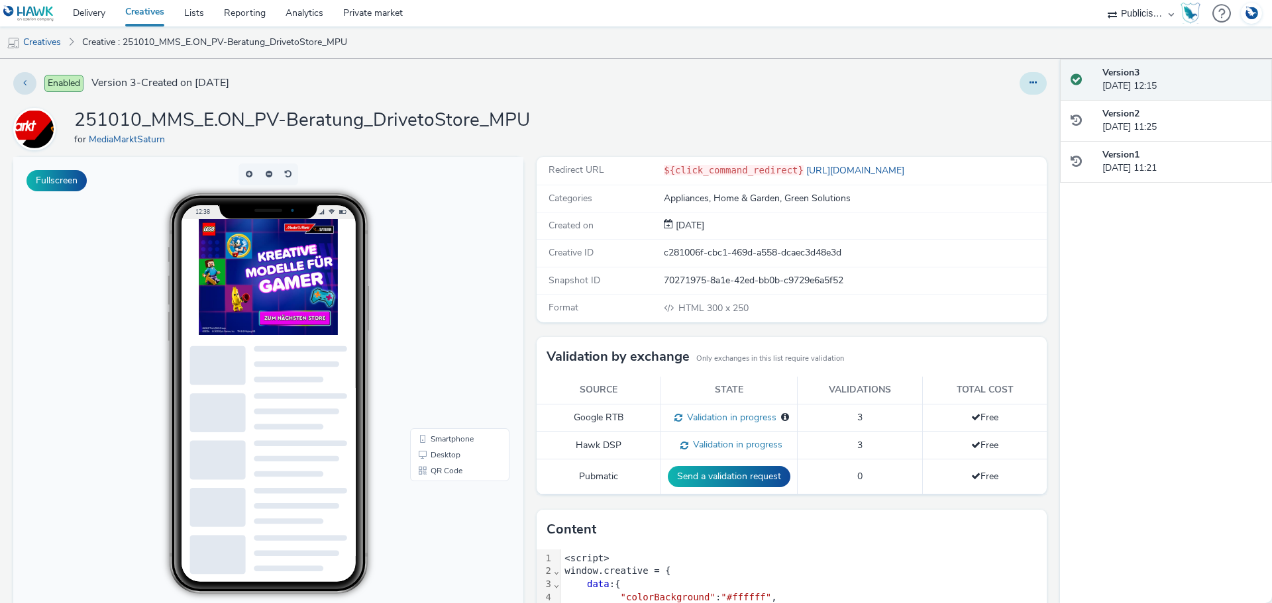
click at [1028, 82] on button at bounding box center [1032, 83] width 27 height 23
click at [1029, 81] on icon at bounding box center [1032, 82] width 7 height 9
click at [980, 108] on link "Edit" at bounding box center [996, 110] width 99 height 26
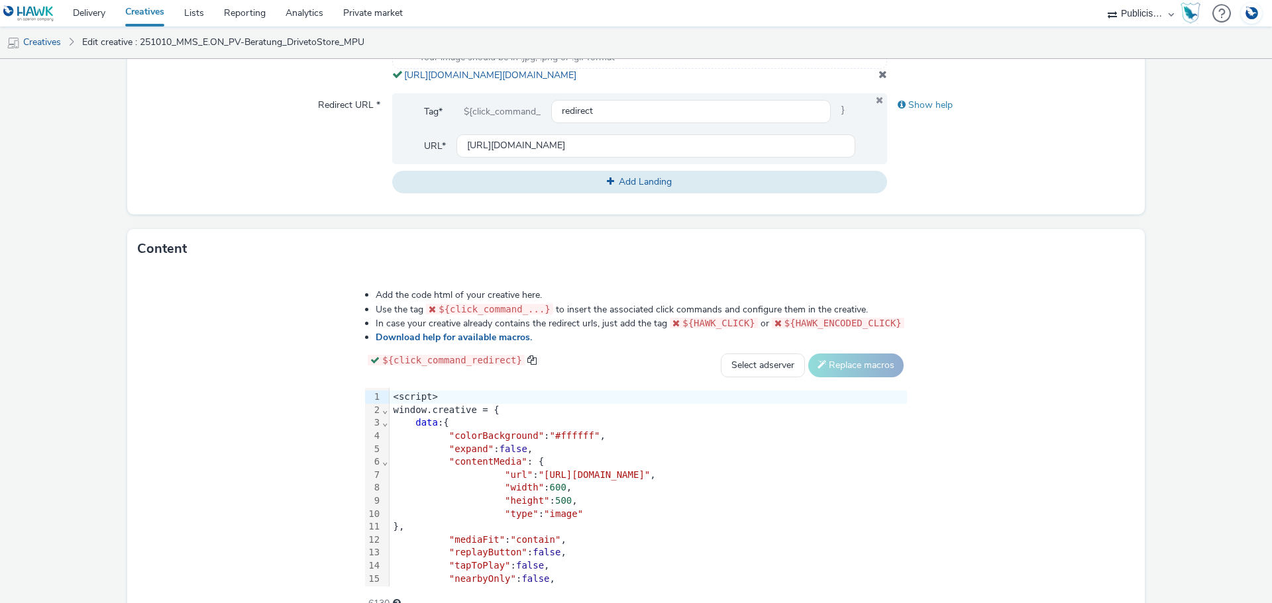
scroll to position [602, 0]
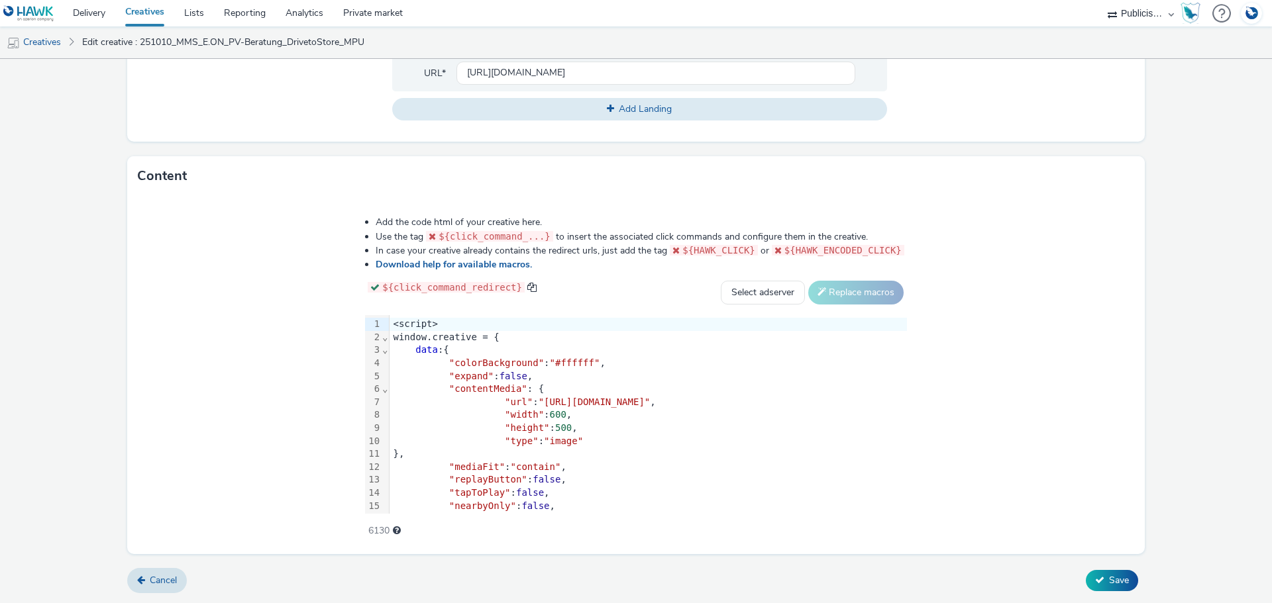
click at [539, 399] on span ""[URL][DOMAIN_NAME]"" at bounding box center [595, 402] width 112 height 11
drag, startPoint x: 356, startPoint y: 404, endPoint x: 634, endPoint y: 404, distance: 278.2
click at [634, 404] on span ""[URL][DOMAIN_NAME]"" at bounding box center [595, 402] width 112 height 11
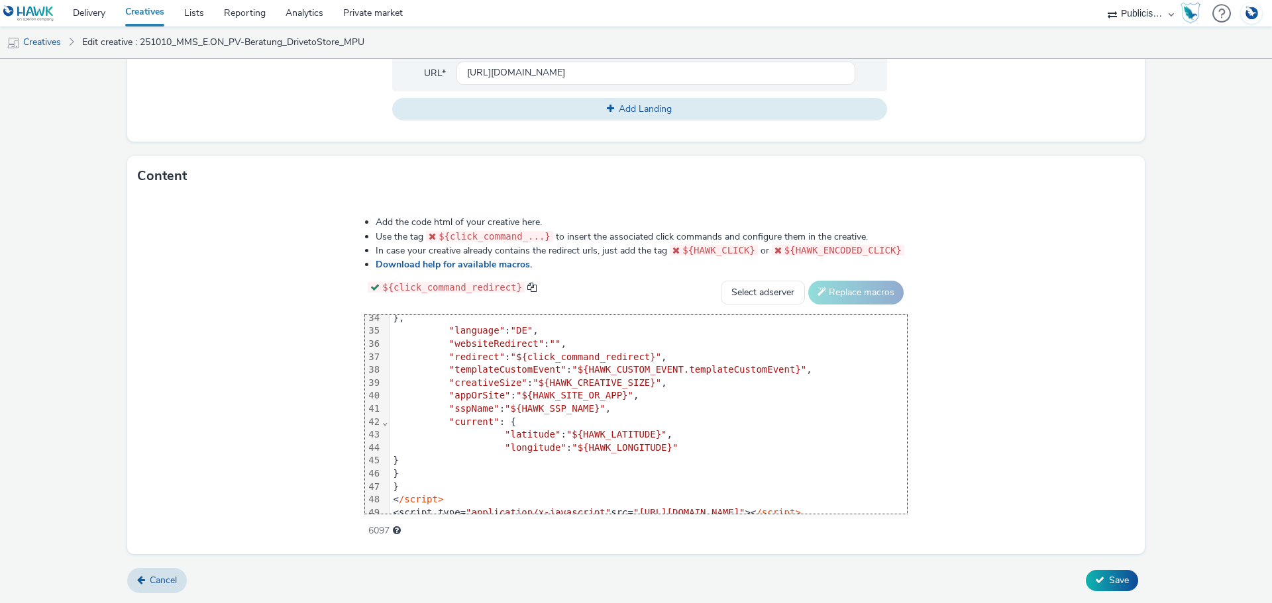
scroll to position [452, 0]
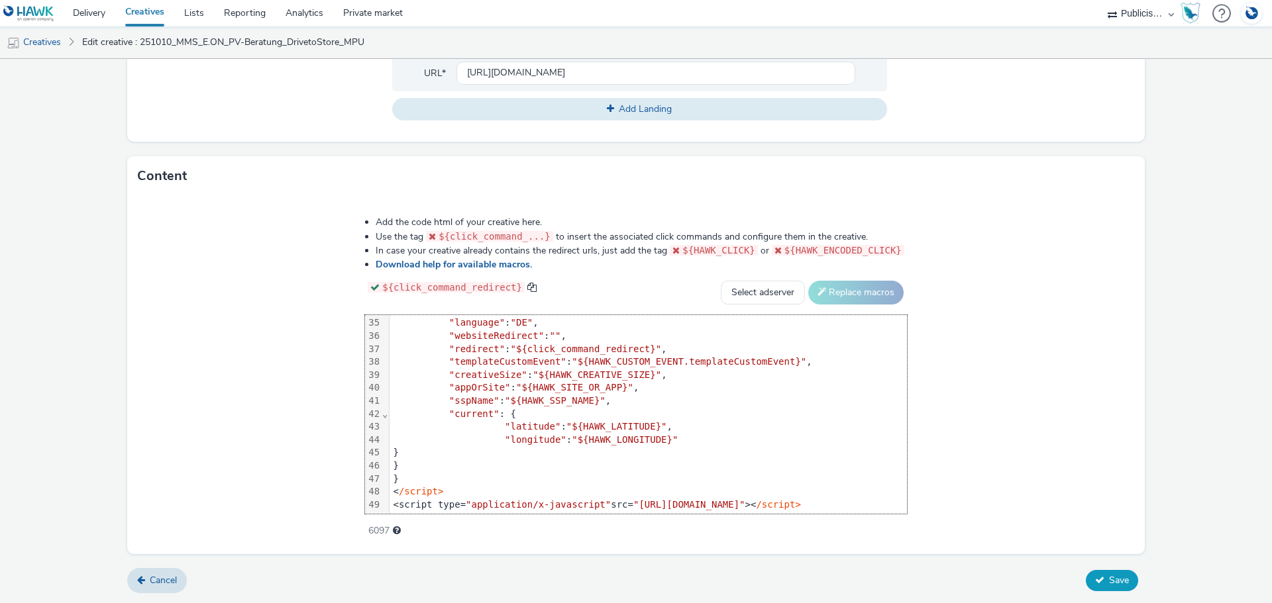
click at [1121, 585] on button "Save" at bounding box center [1112, 580] width 52 height 21
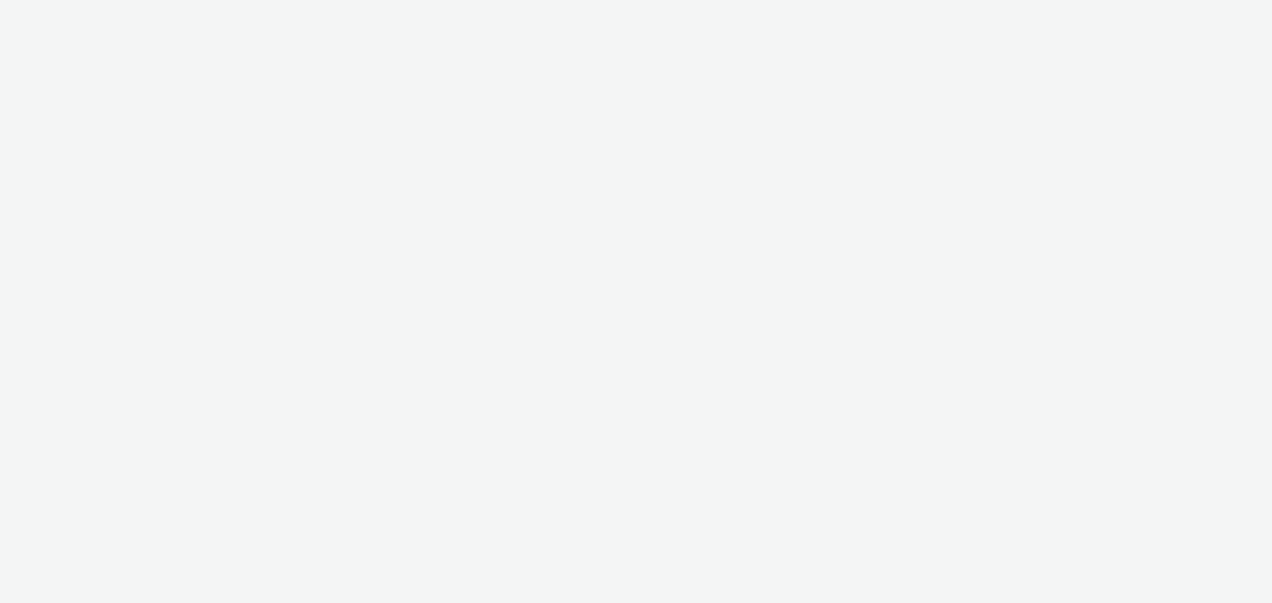
select select "a1548b1e-0fde-418e-992c-2e089afb3761"
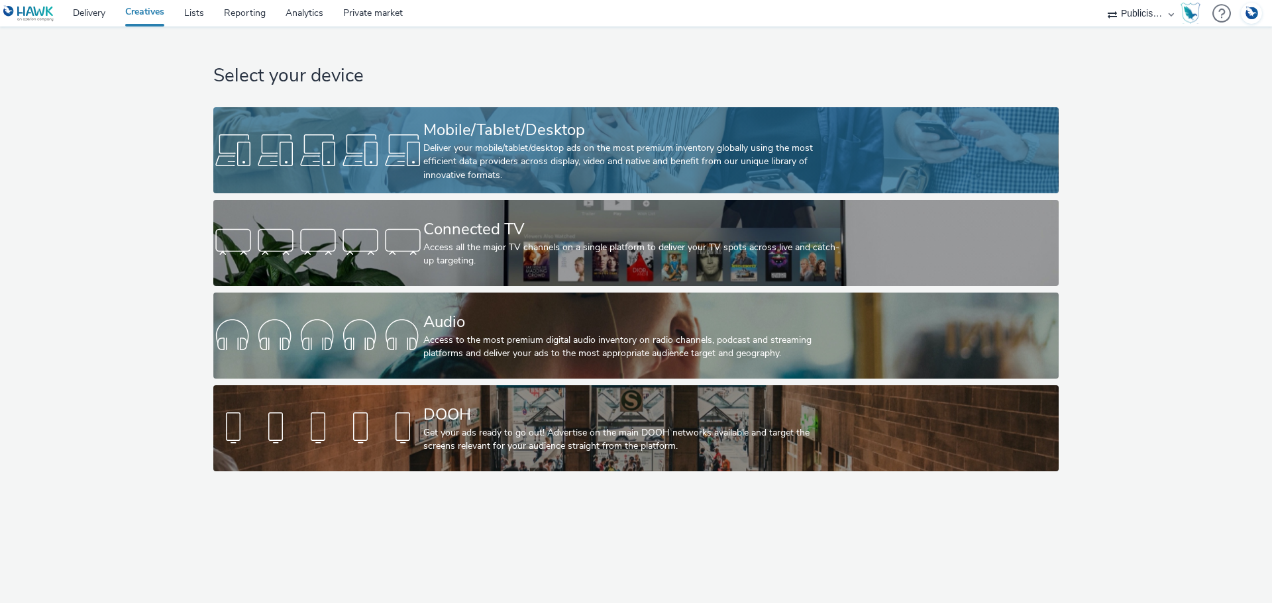
click at [462, 142] on div "Deliver your mobile/tablet/desktop ads on the most premium inventory globally u…" at bounding box center [633, 162] width 420 height 40
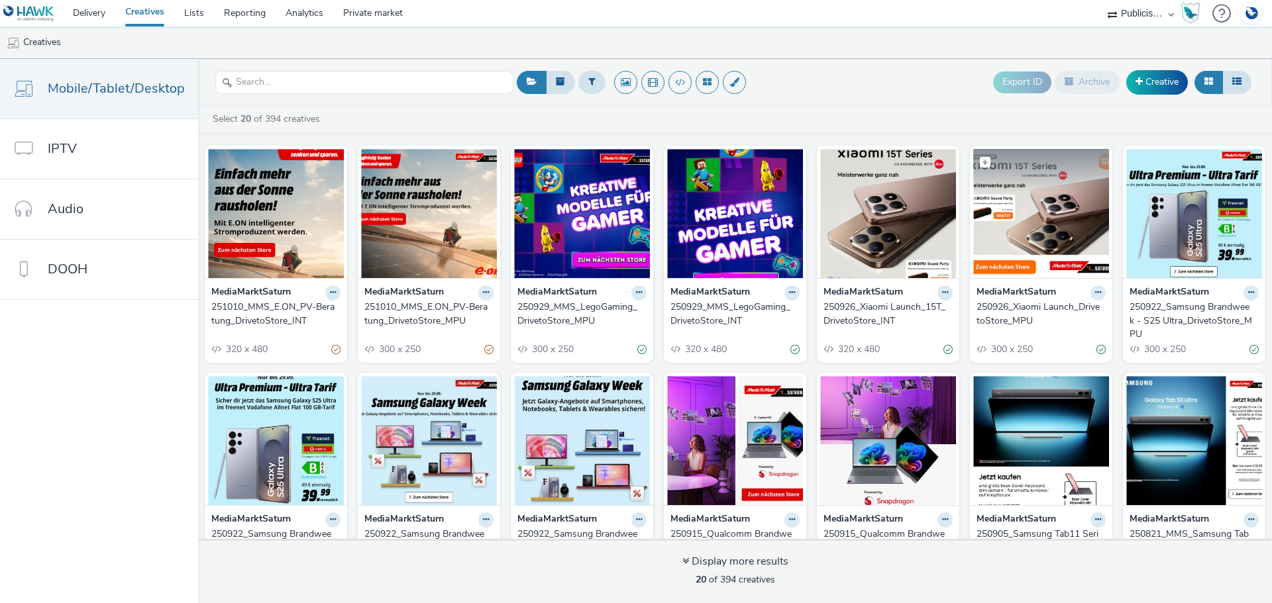
click at [1038, 232] on img at bounding box center [1041, 213] width 136 height 129
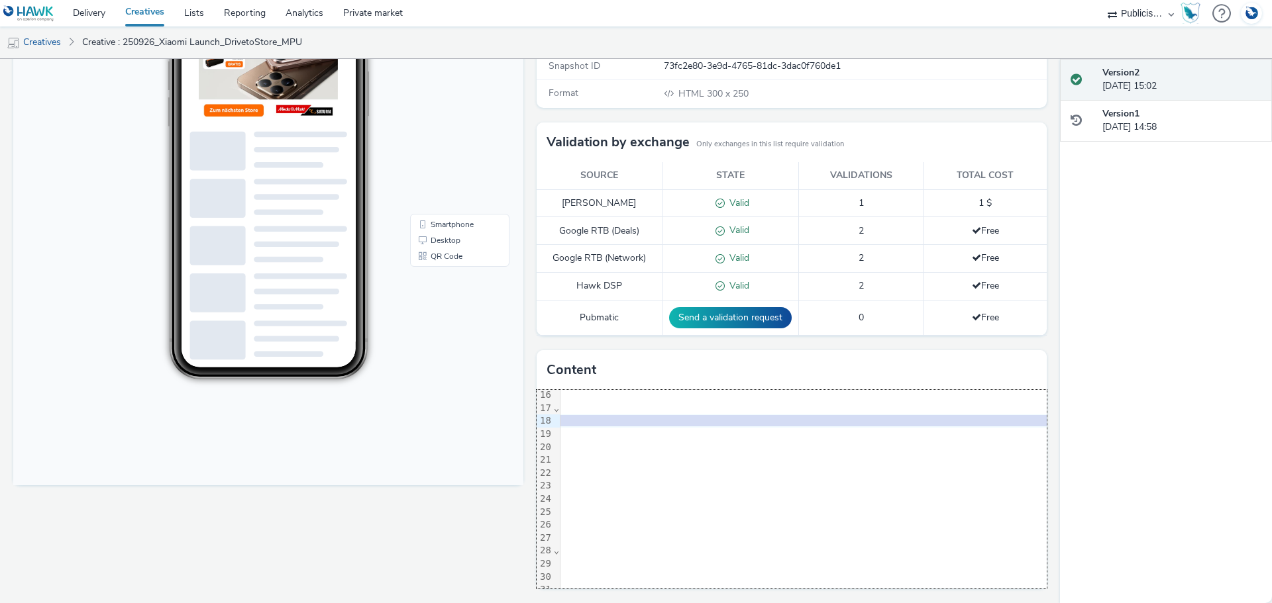
scroll to position [199, 501]
drag, startPoint x: 701, startPoint y: 420, endPoint x: 1014, endPoint y: 417, distance: 313.3
click at [405, 417] on span ""[URL][DOMAIN_NAME][DOMAIN_NAME]"" at bounding box center [313, 420] width 184 height 11
copy span "https://tabmo-cdn.s3.eu-west-1.amazonaws.com/hawk.tabmo.io/organizations/7c12fa…"
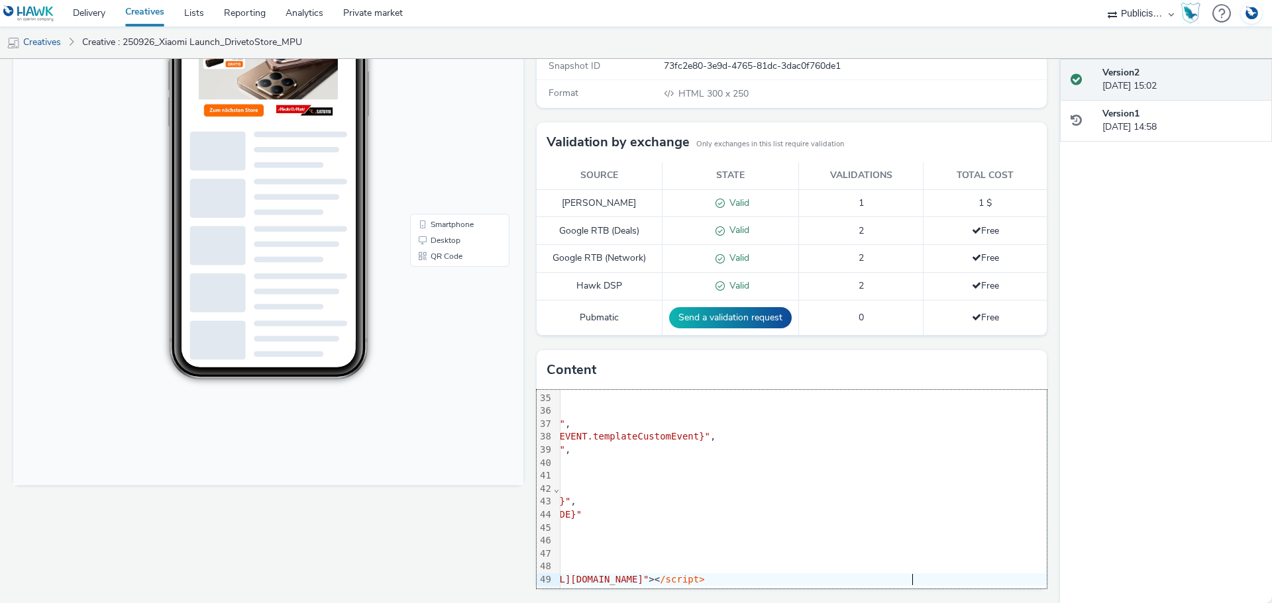
scroll to position [452, 315]
